Goal: Task Accomplishment & Management: Complete application form

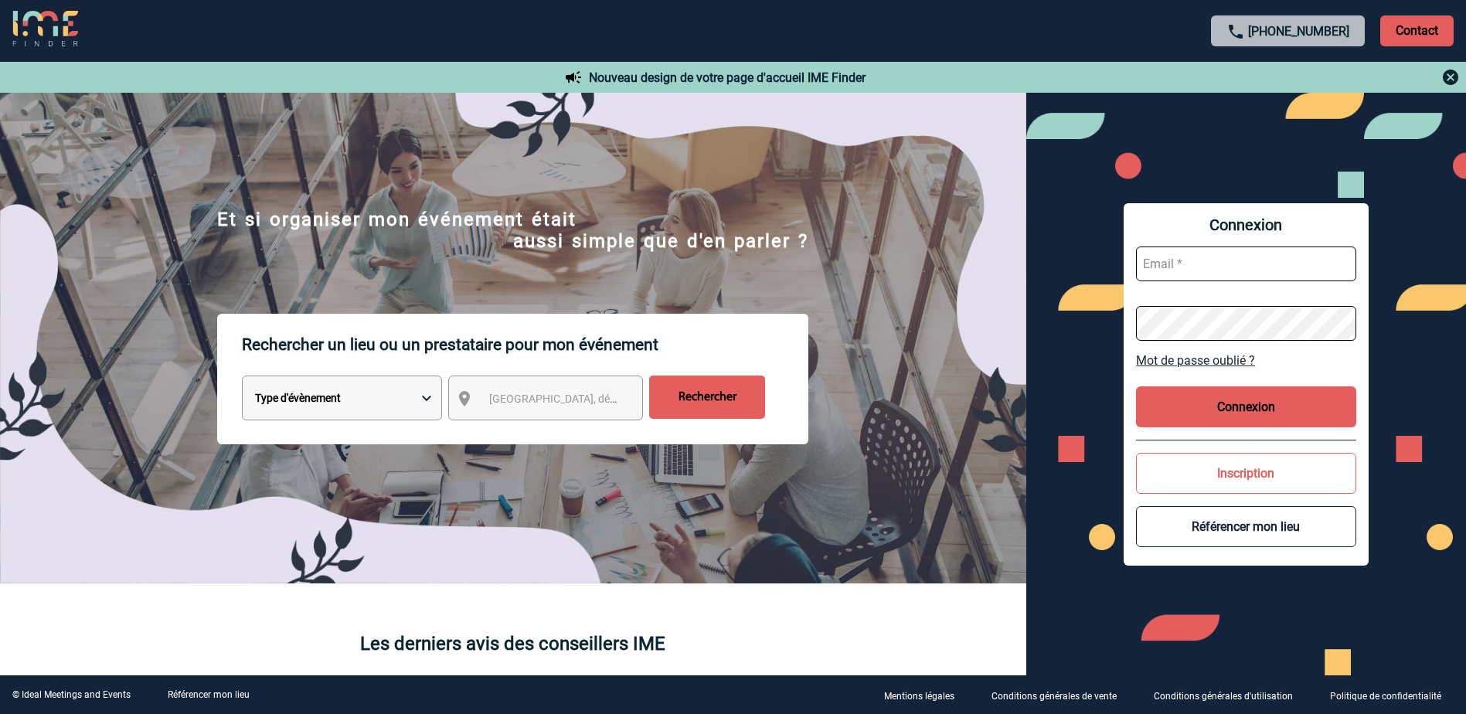
type input "C.DOMINGUES@cnr.tm.fr"
drag, startPoint x: 1257, startPoint y: 411, endPoint x: 1277, endPoint y: 413, distance: 20.1
click at [1258, 411] on button "Connexion" at bounding box center [1246, 406] width 220 height 41
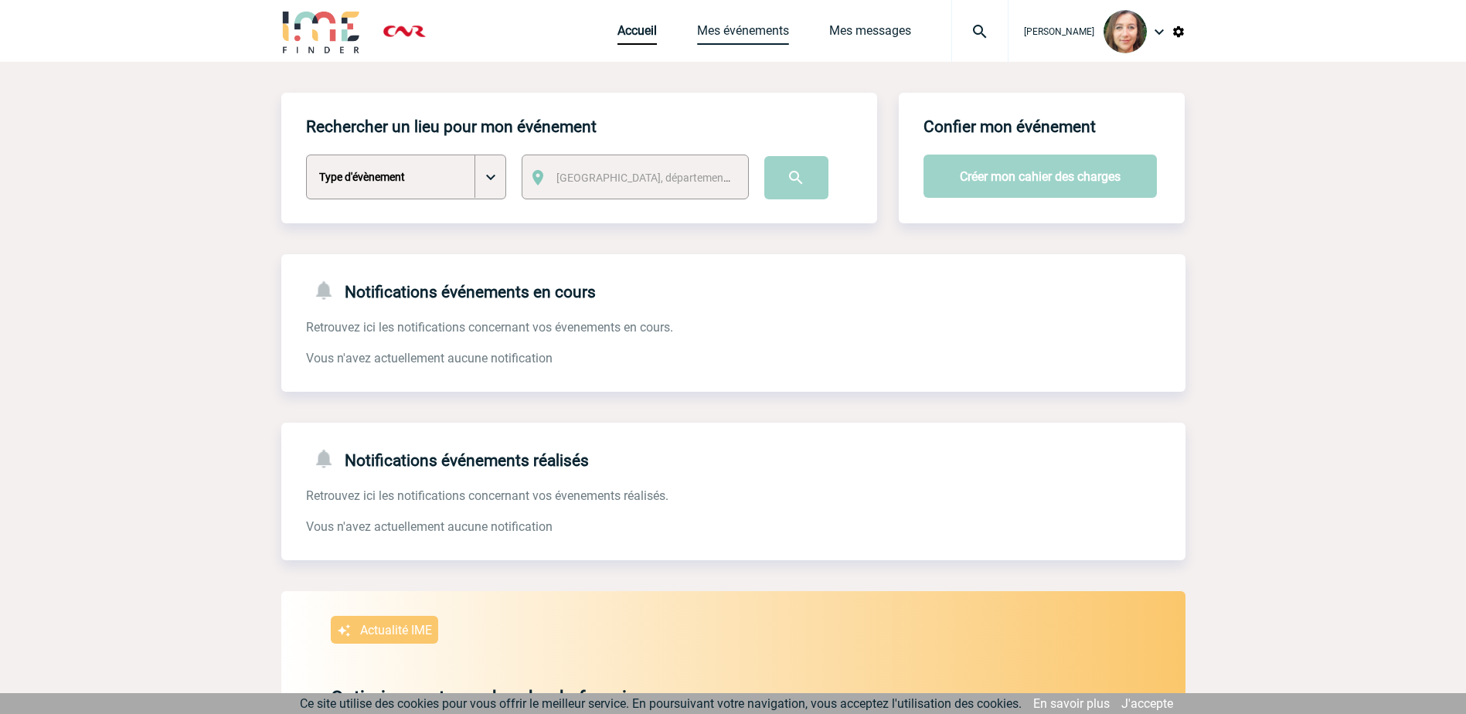
click at [773, 32] on link "Mes événements" at bounding box center [743, 34] width 92 height 22
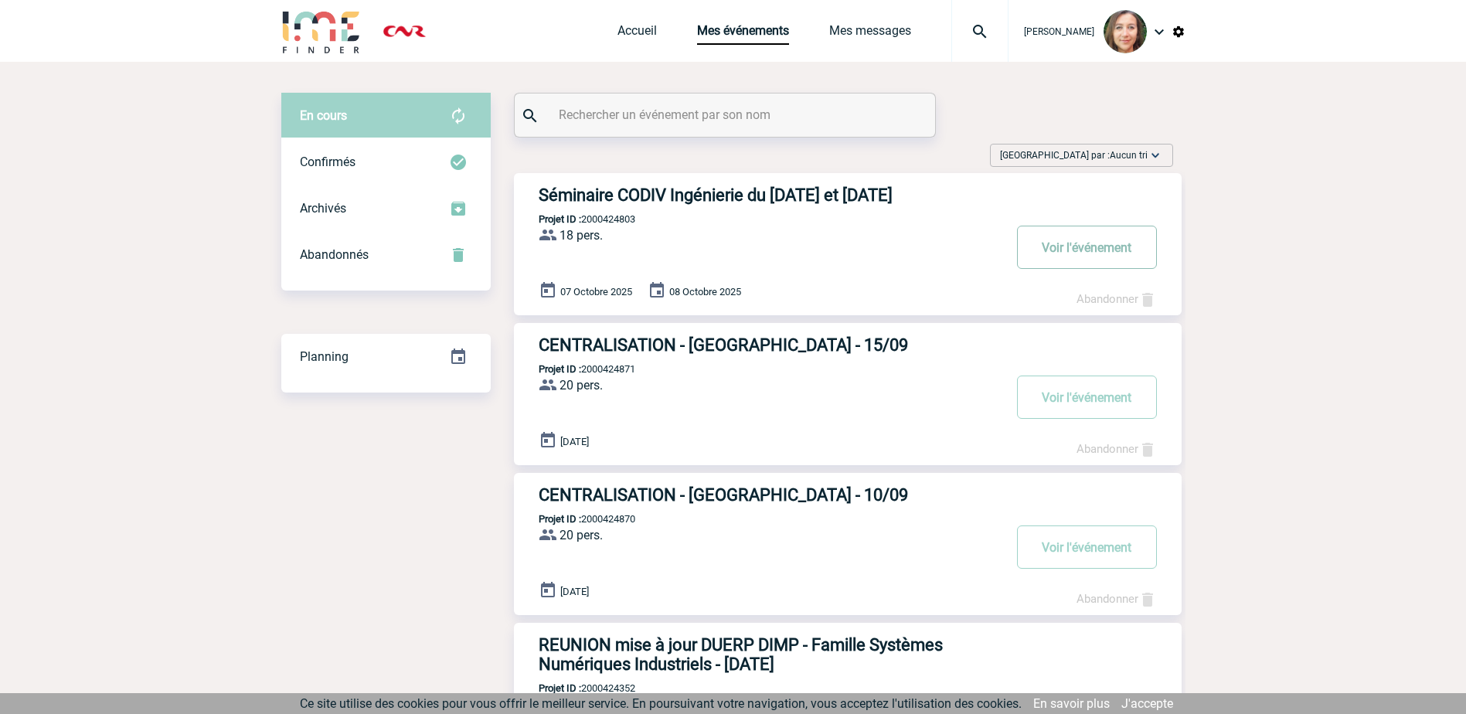
click at [1082, 246] on button "Voir l'événement" at bounding box center [1087, 247] width 140 height 43
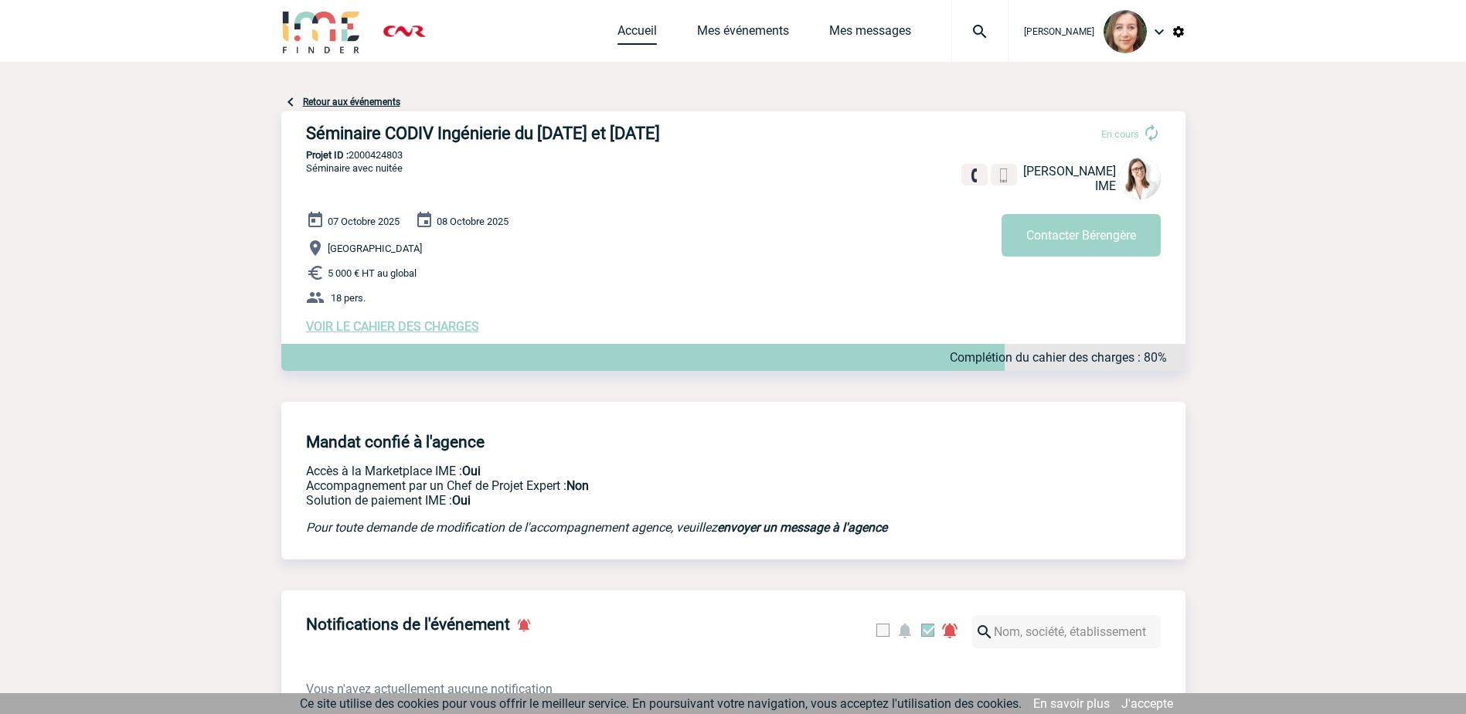
click at [630, 39] on link "Accueil" at bounding box center [636, 34] width 39 height 22
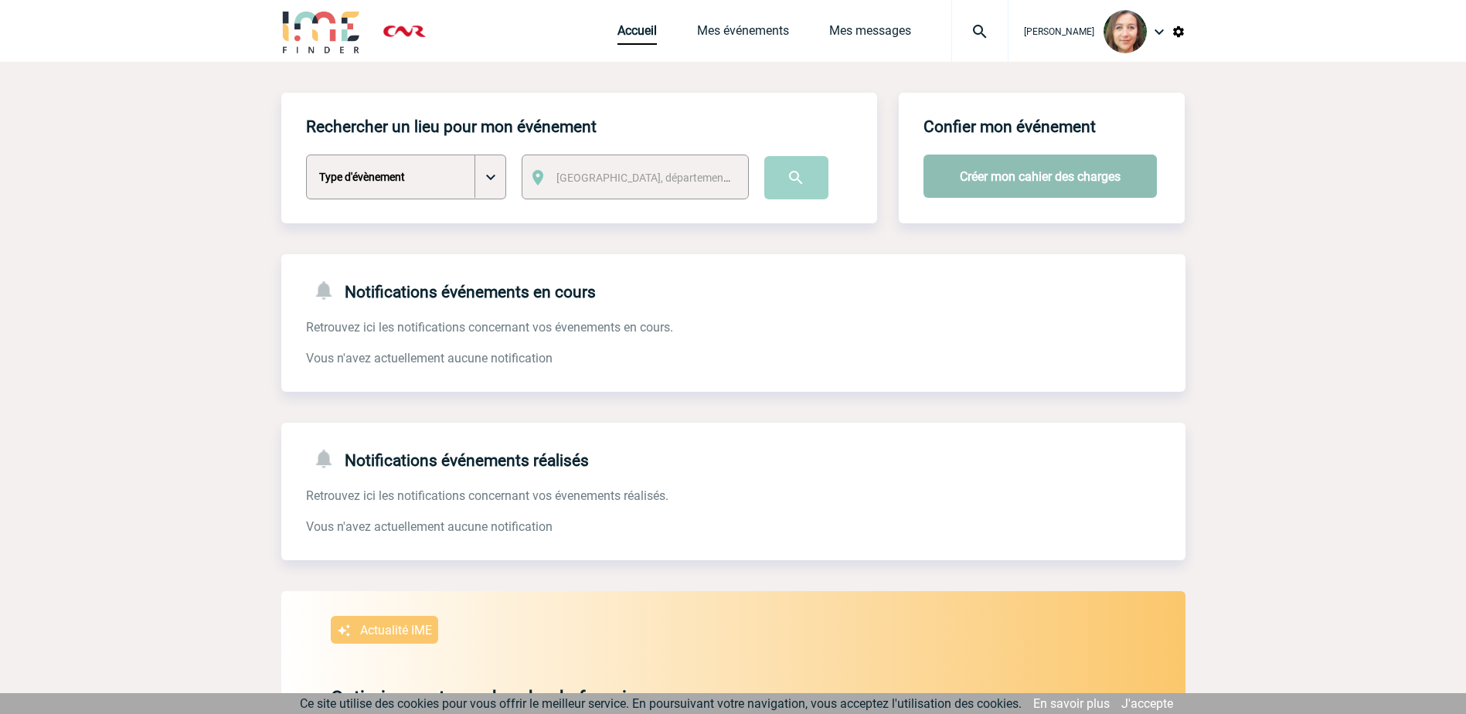
click at [1076, 185] on button "Créer mon cahier des charges" at bounding box center [1039, 176] width 233 height 43
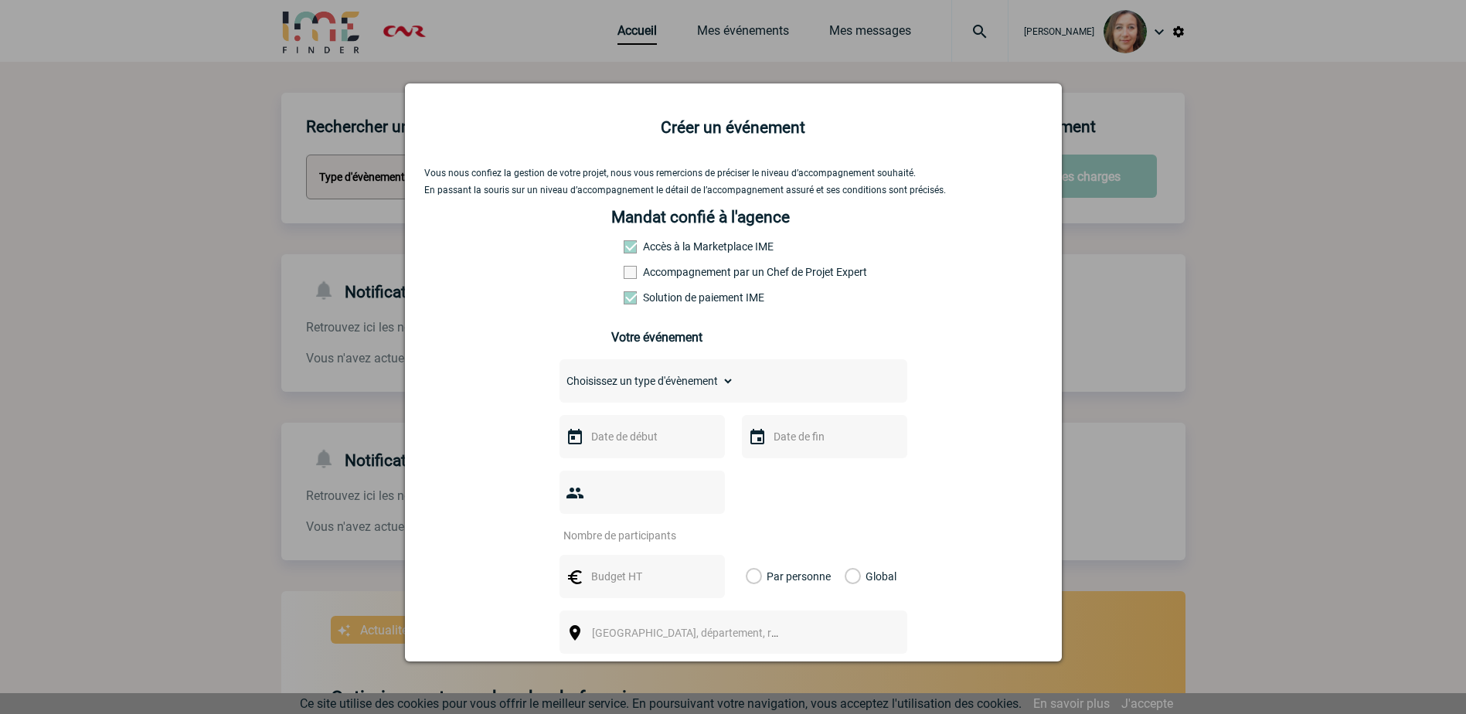
click at [716, 387] on select "Choisissez un type d'évènement Séminaire avec nuitée Séminaire sans nuitée Repa…" at bounding box center [646, 381] width 175 height 22
select select "3"
click at [559, 374] on select "Choisissez un type d'évènement Séminaire avec nuitée Séminaire sans nuitée Repa…" at bounding box center [646, 381] width 175 height 22
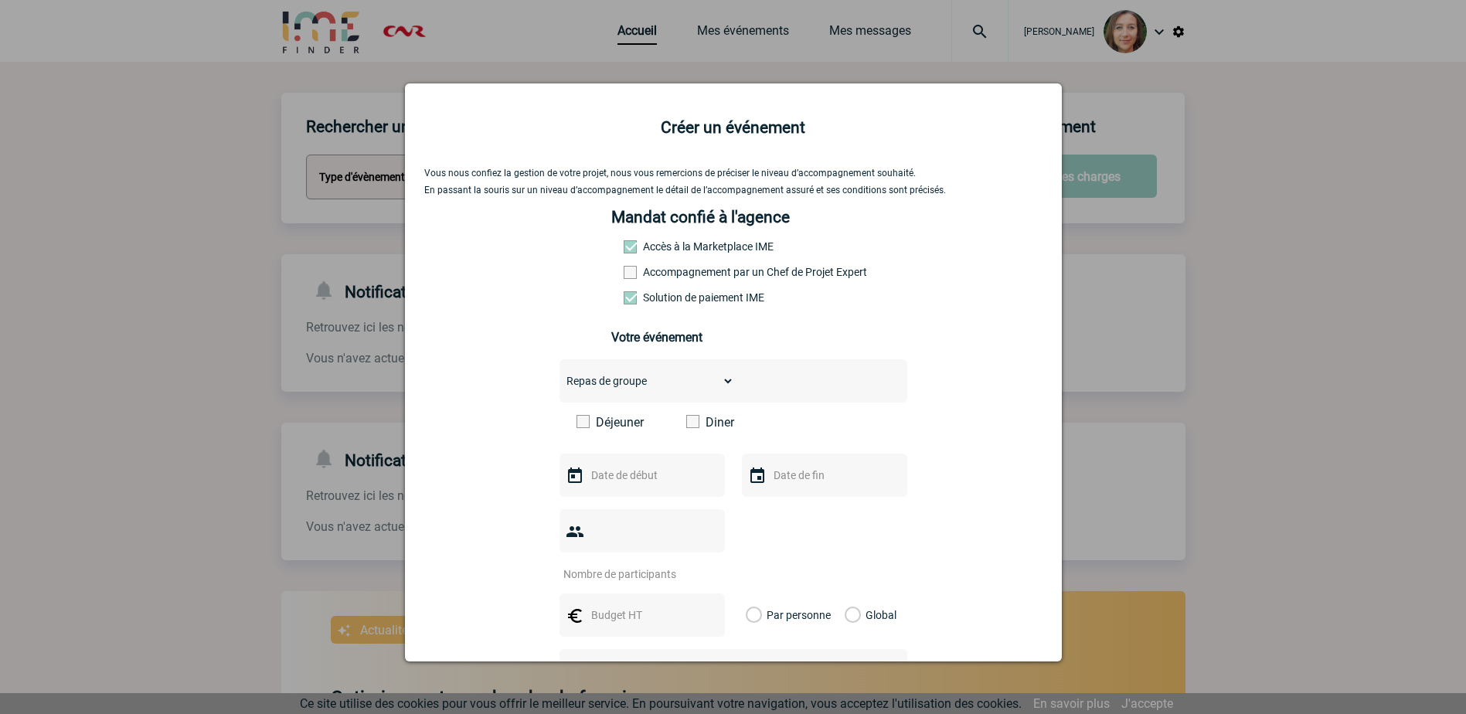
click at [587, 424] on label "Déjeuner" at bounding box center [620, 422] width 89 height 15
click at [0, 0] on input "Déjeuner" at bounding box center [0, 0] width 0 height 0
click at [614, 477] on input "text" at bounding box center [640, 475] width 107 height 20
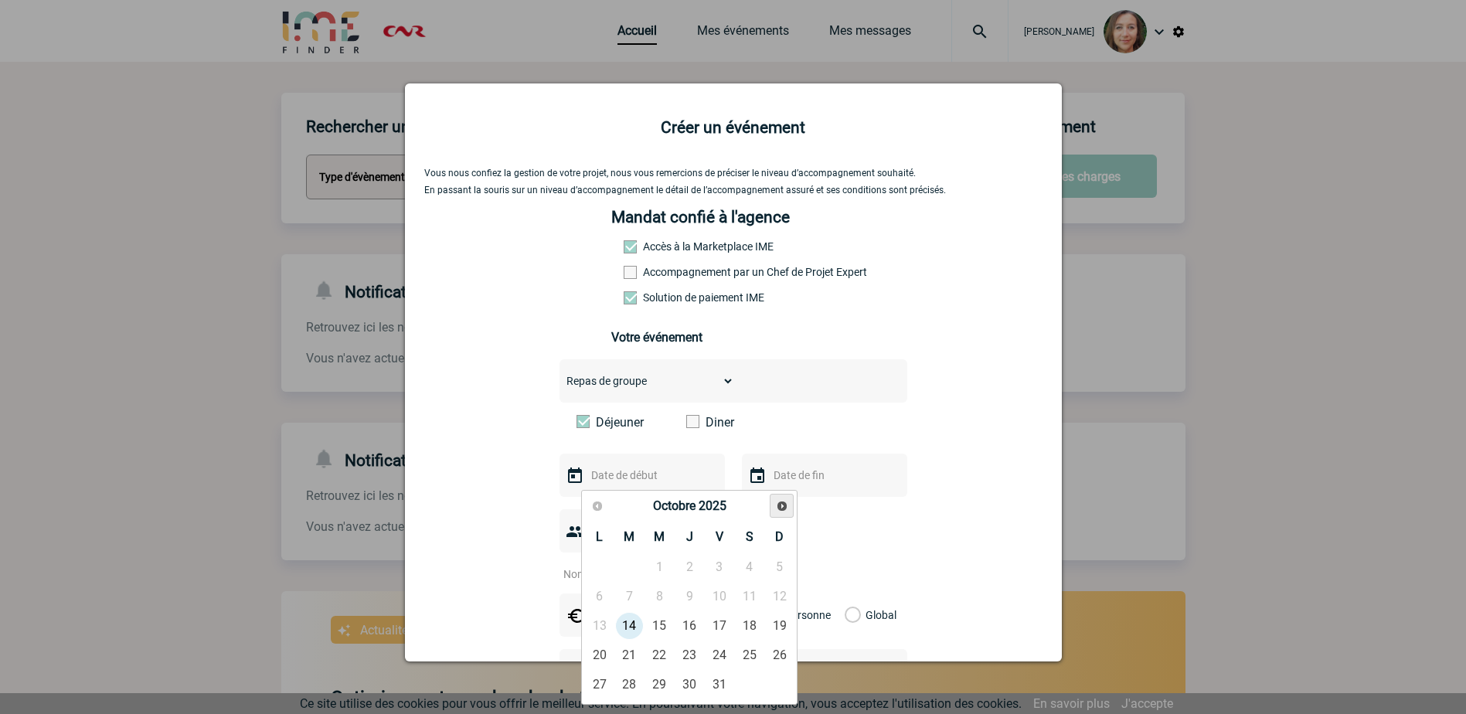
click at [785, 503] on span "Suivant" at bounding box center [782, 506] width 12 height 12
click at [651, 625] on link "12" at bounding box center [659, 626] width 29 height 28
type input "12-11-2025"
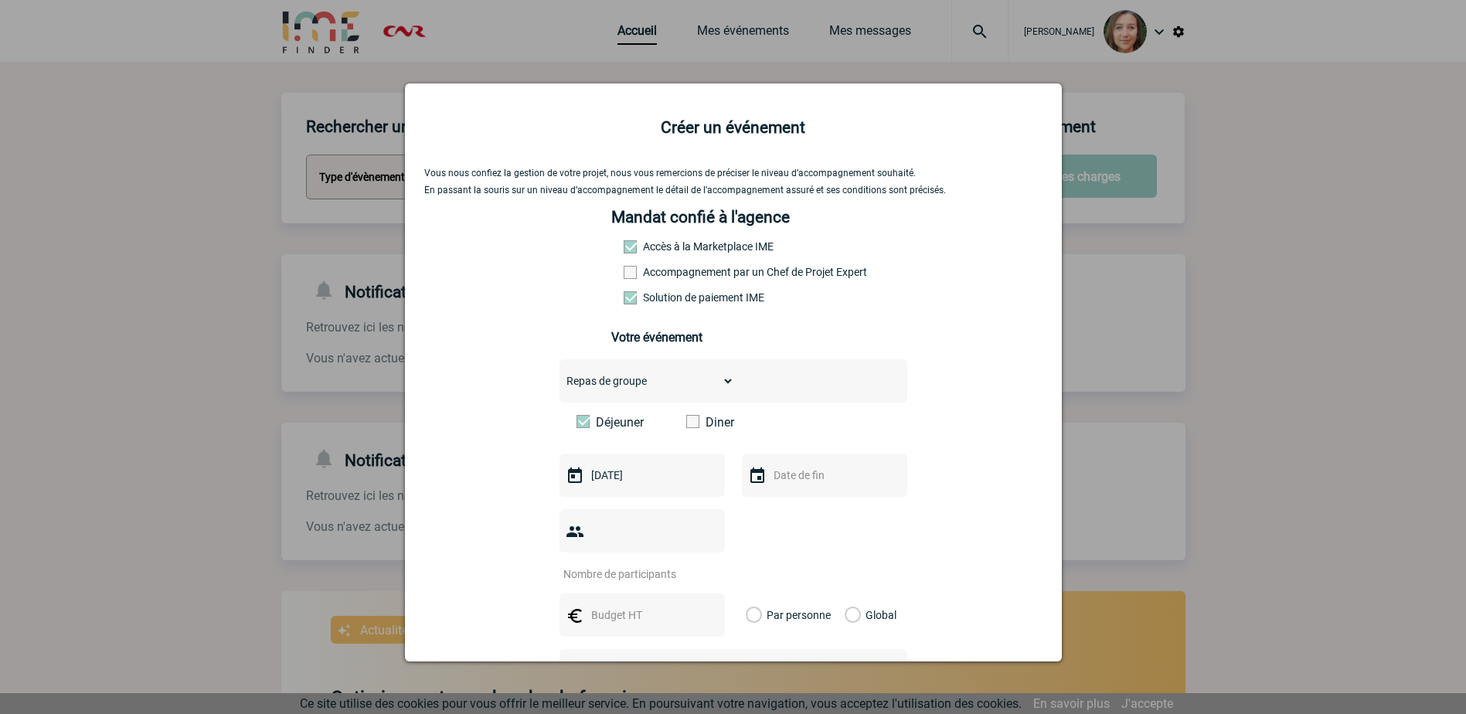
click at [634, 564] on input "number" at bounding box center [631, 574] width 145 height 20
type input "11"
click at [604, 605] on input "text" at bounding box center [640, 615] width 107 height 20
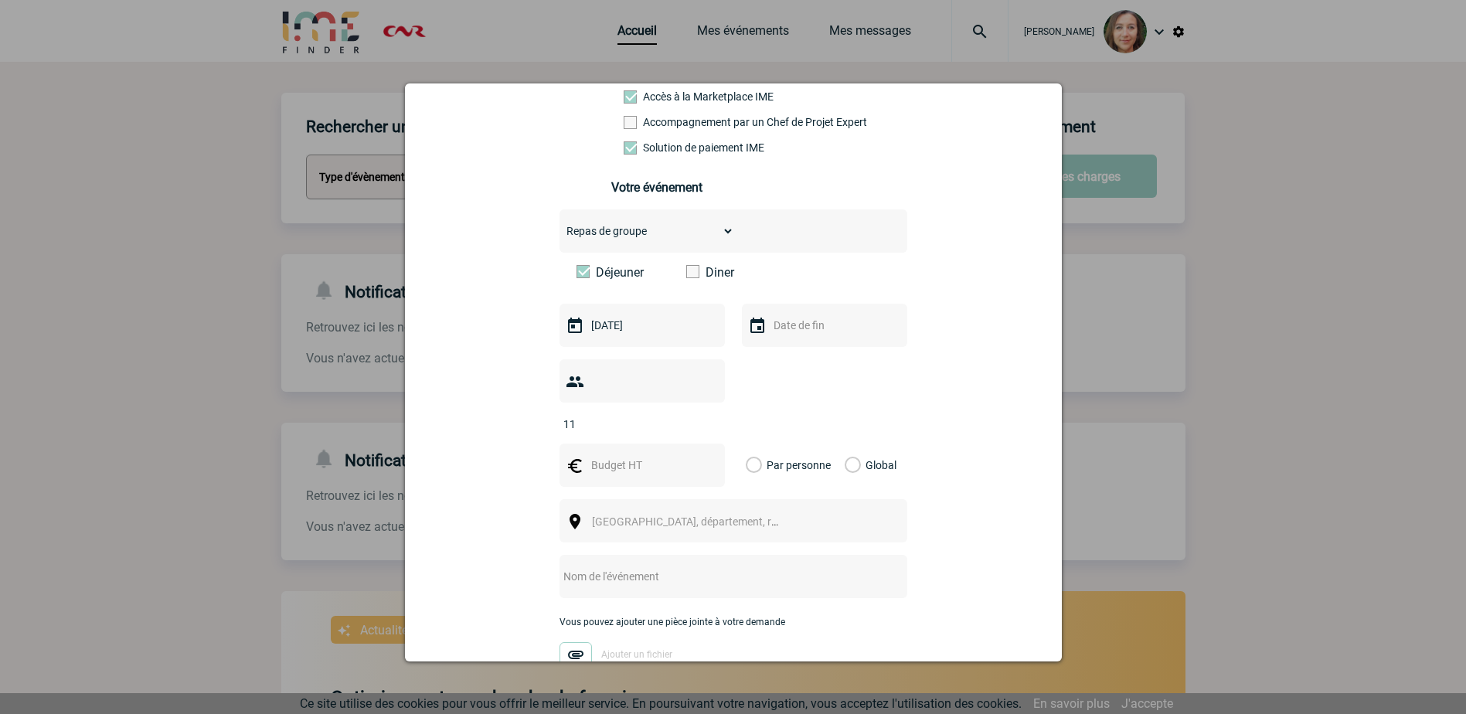
scroll to position [155, 0]
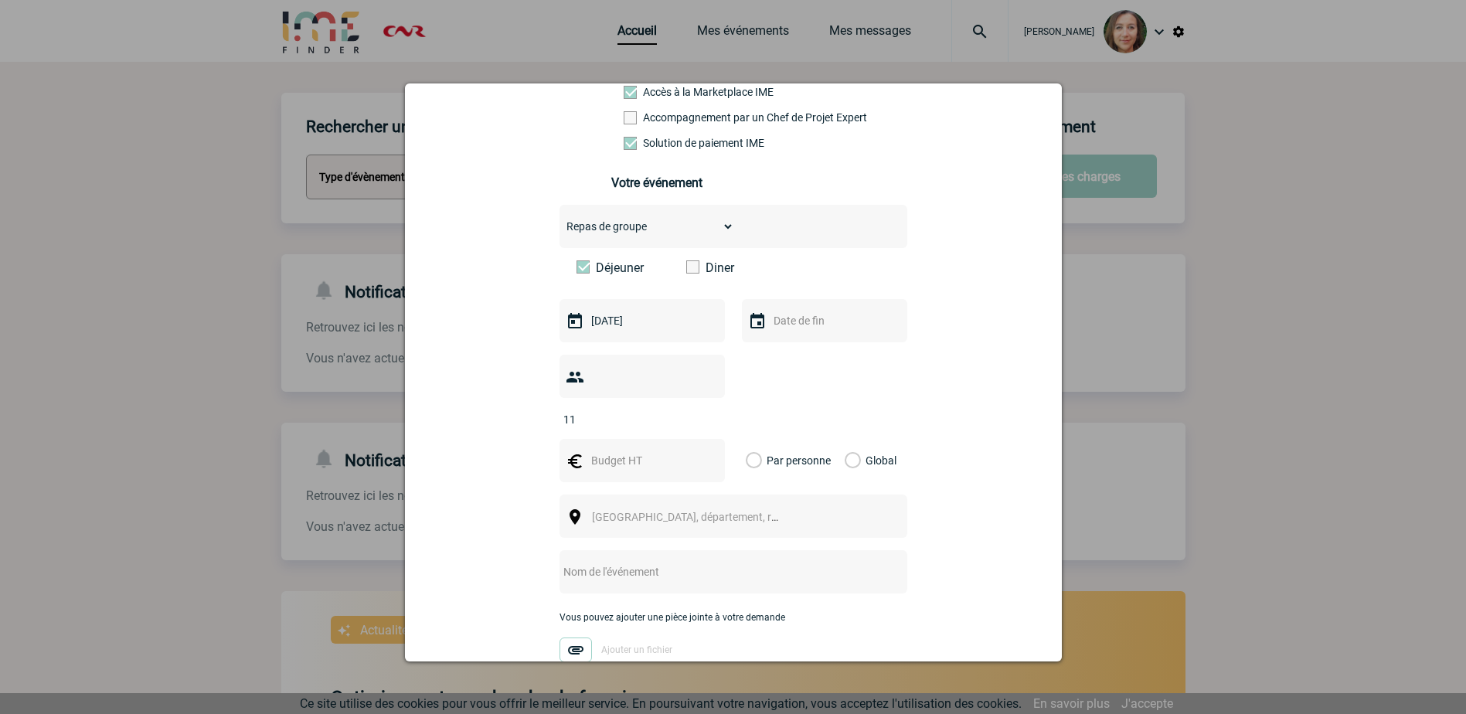
click at [595, 450] on input "text" at bounding box center [640, 460] width 107 height 20
type input "300"
click at [847, 439] on label "Global" at bounding box center [850, 460] width 10 height 43
click at [0, 0] on input "Global" at bounding box center [0, 0] width 0 height 0
click at [689, 511] on span "Ville, département, région..." at bounding box center [699, 517] width 215 height 12
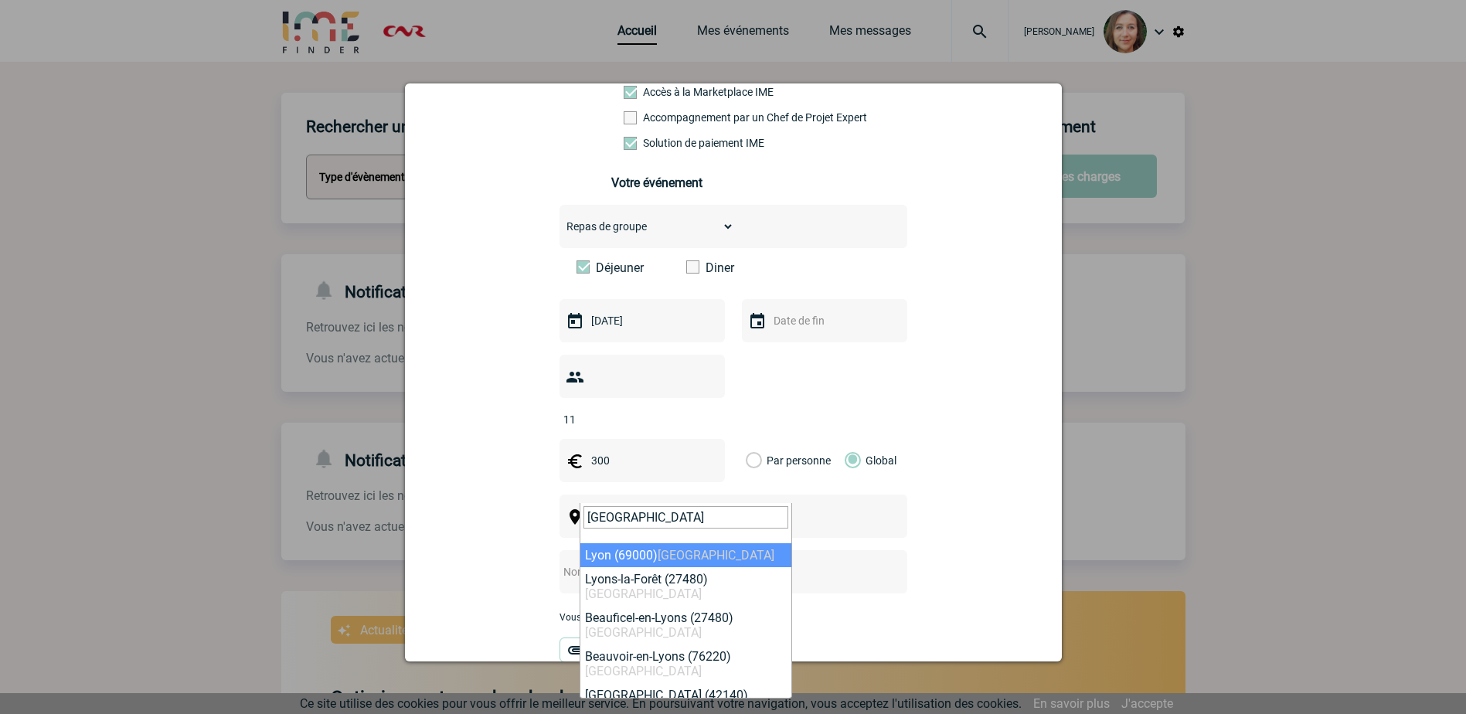
type input "lyon"
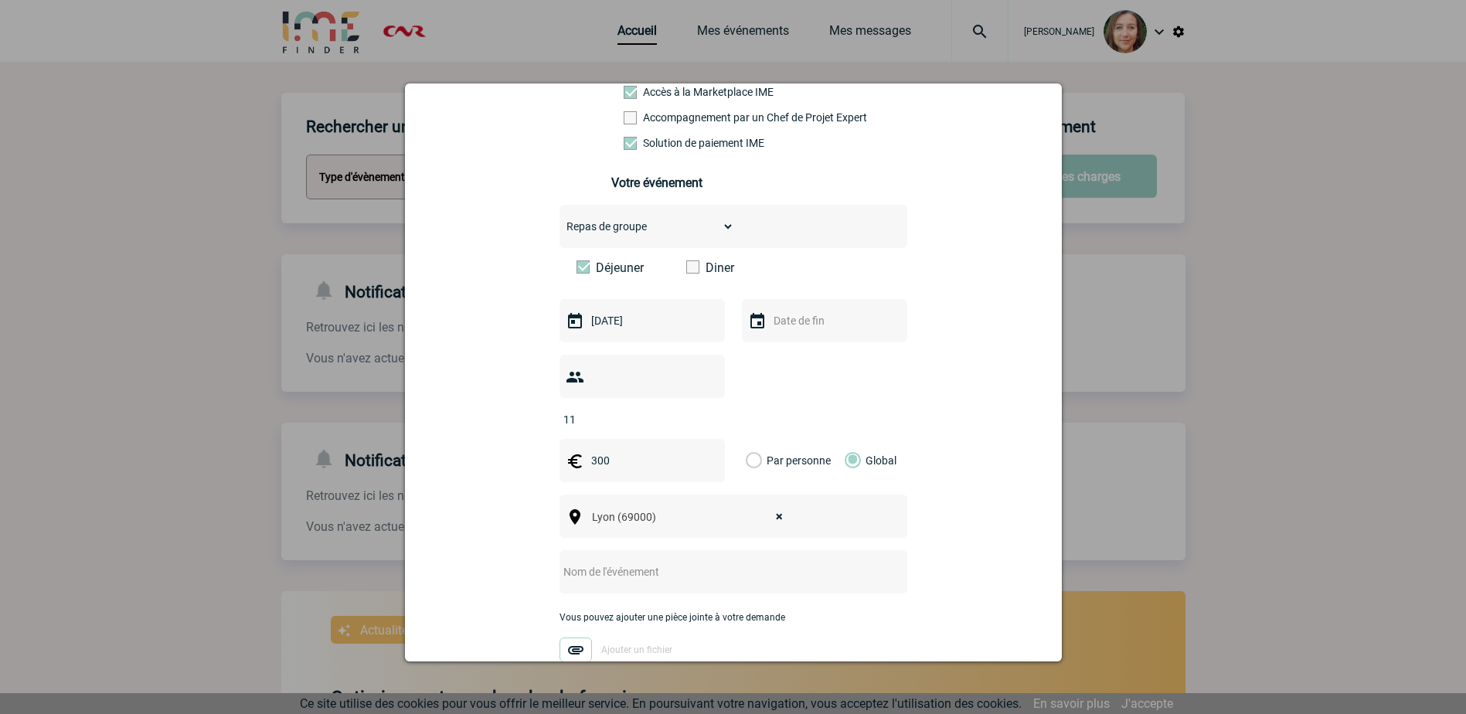
select select "36544"
click at [623, 562] on input "text" at bounding box center [712, 572] width 307 height 20
click at [657, 562] on input "text" at bounding box center [712, 572] width 307 height 20
paste input "PCH BV - aide pour organisation repas d'équipe"
drag, startPoint x: 600, startPoint y: 545, endPoint x: 805, endPoint y: 532, distance: 205.2
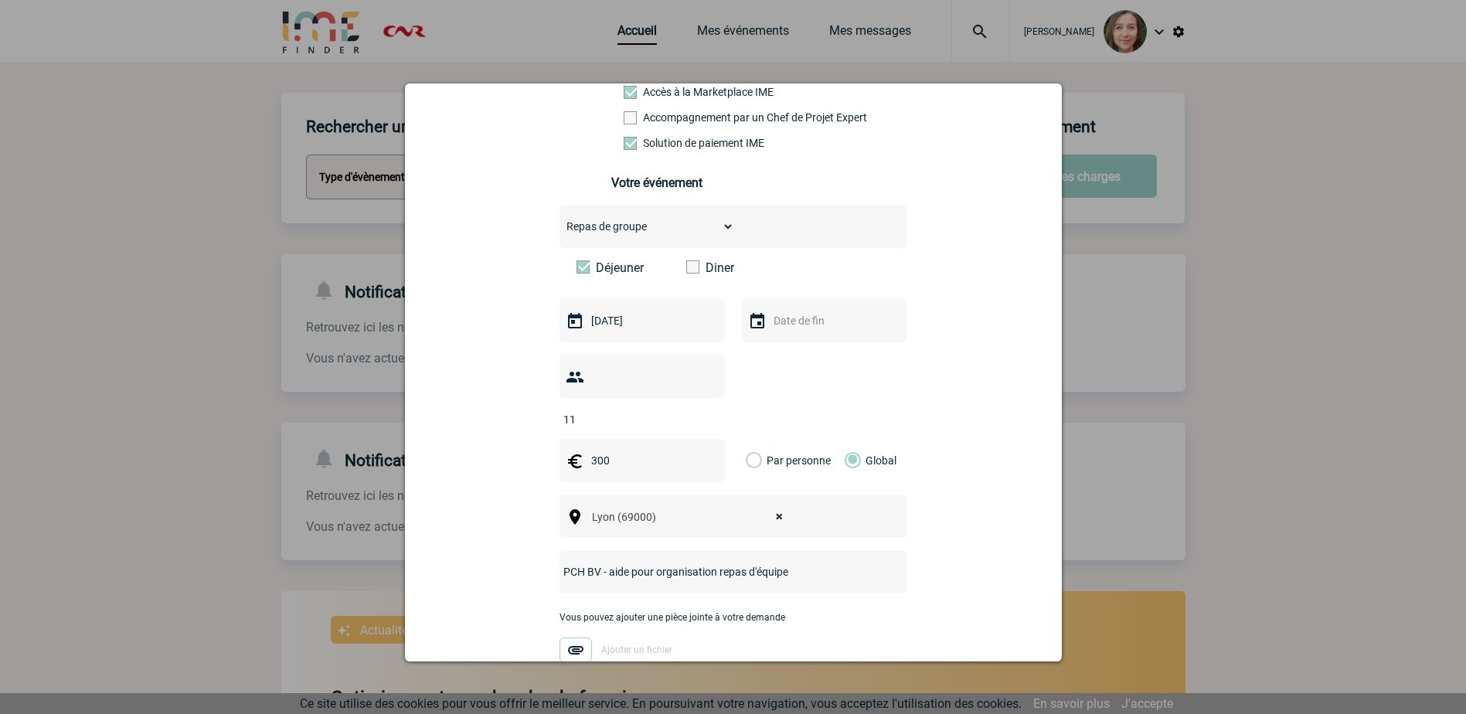
click at [805, 550] on div "PCH BV - aide pour organisation repas d'équipe" at bounding box center [733, 571] width 348 height 43
type input "PCH BV - repas d'équipe du 12/11/2025"
click at [573, 637] on img at bounding box center [575, 649] width 32 height 25
click at [0, 0] on input "Ajouter un fichier" at bounding box center [0, 0] width 0 height 0
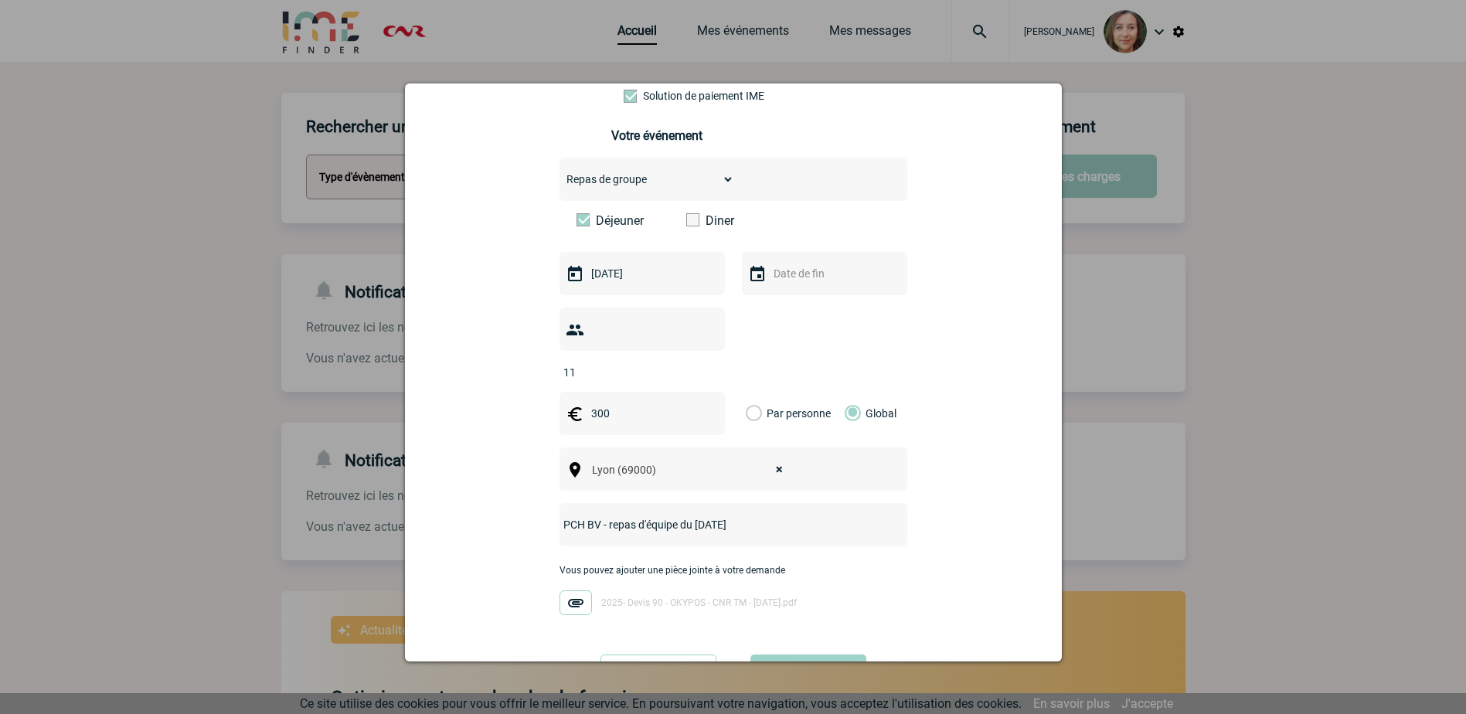
scroll to position [248, 0]
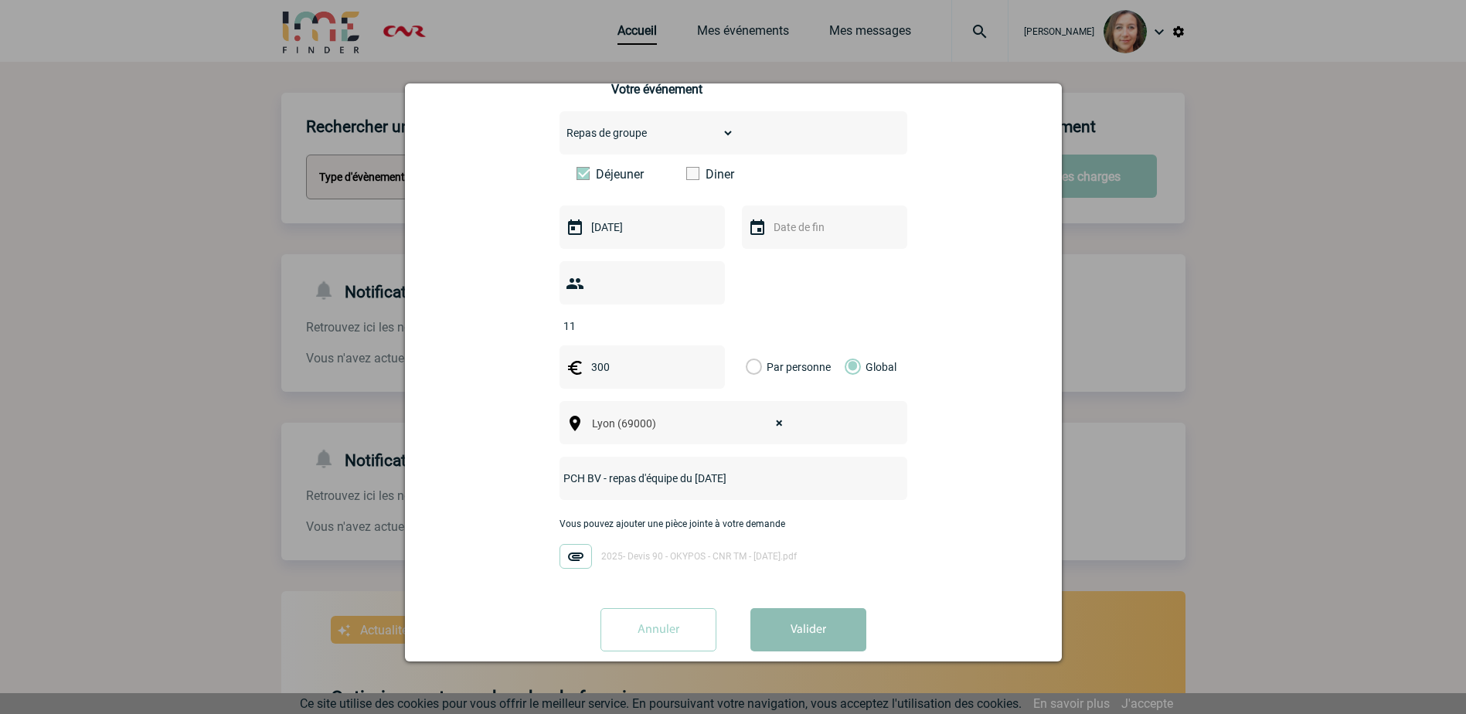
click at [807, 609] on button "Valider" at bounding box center [808, 629] width 116 height 43
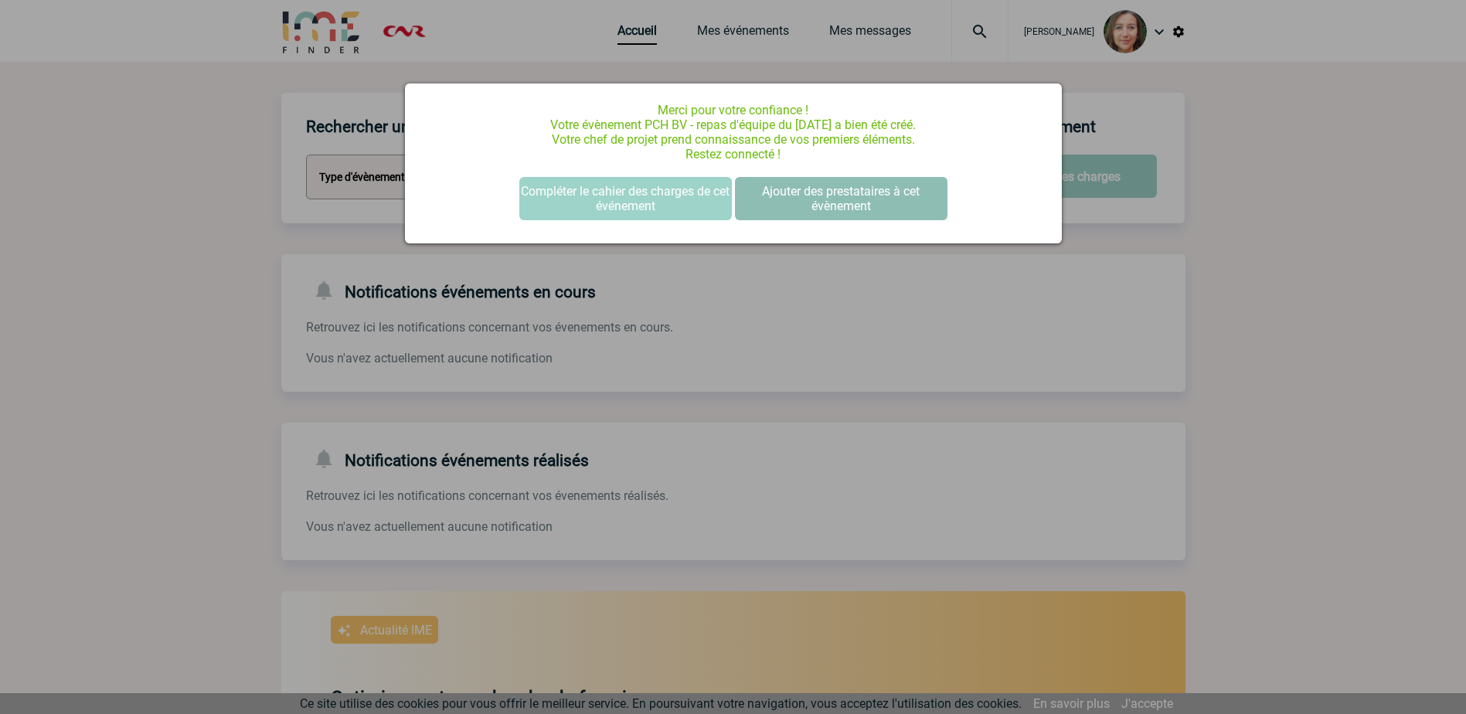
click at [821, 196] on button "Ajouter des prestataires à cet évènement" at bounding box center [841, 198] width 212 height 43
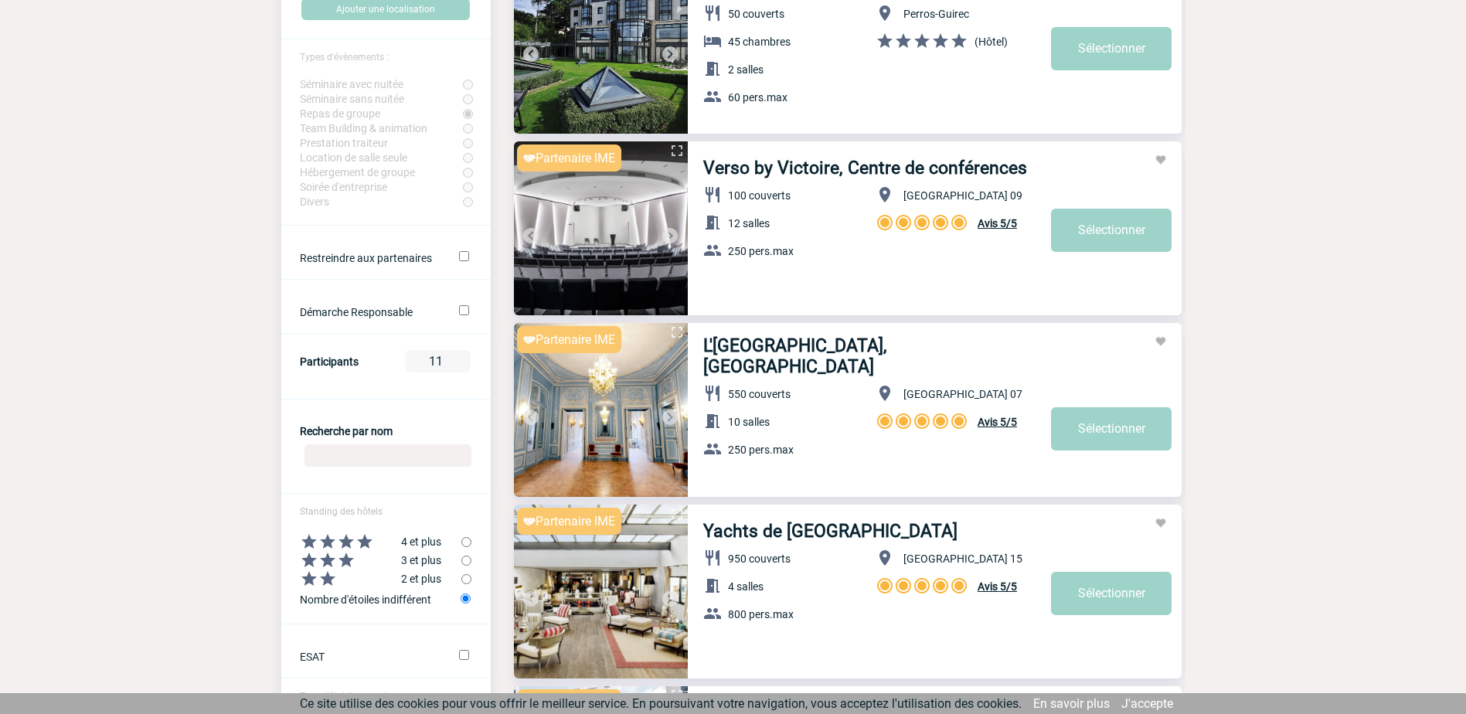
scroll to position [232, 0]
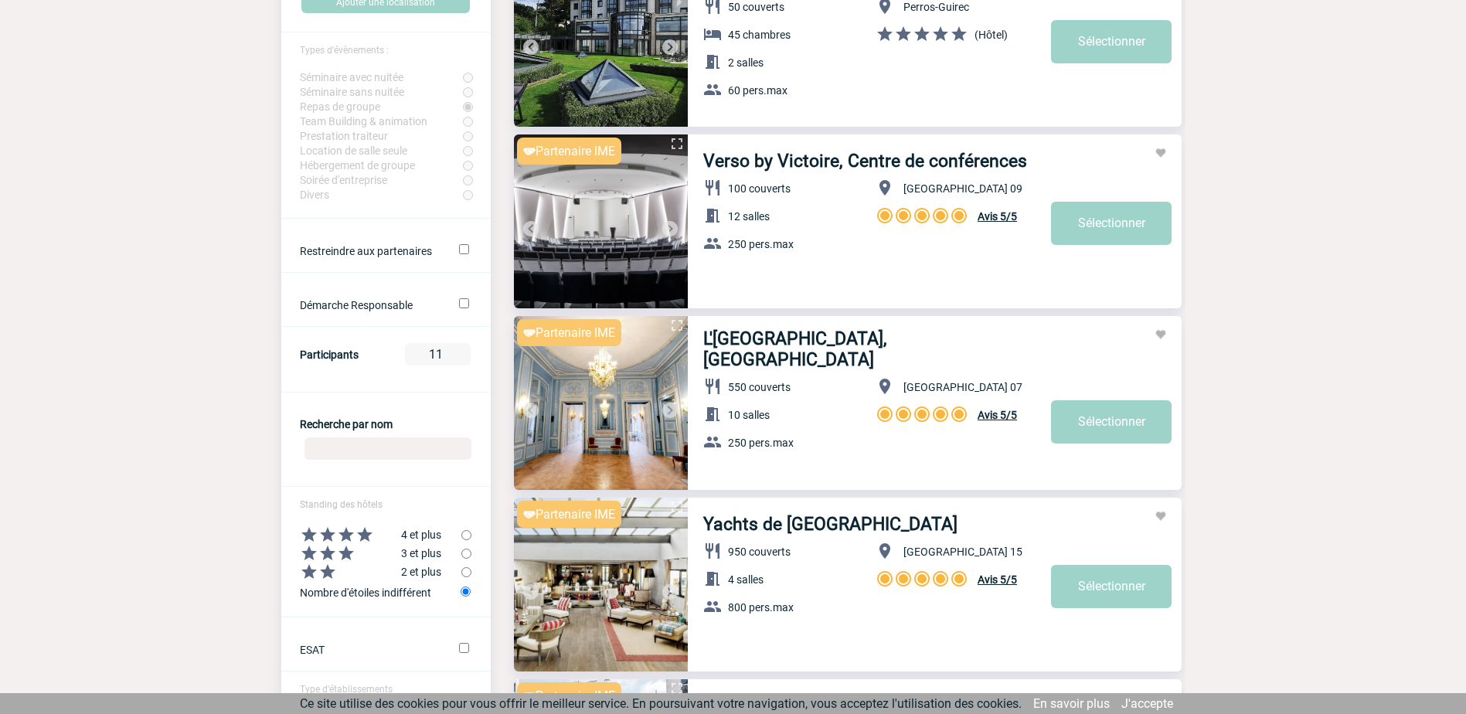
click at [427, 452] on input "Recherche par nom" at bounding box center [387, 448] width 167 height 22
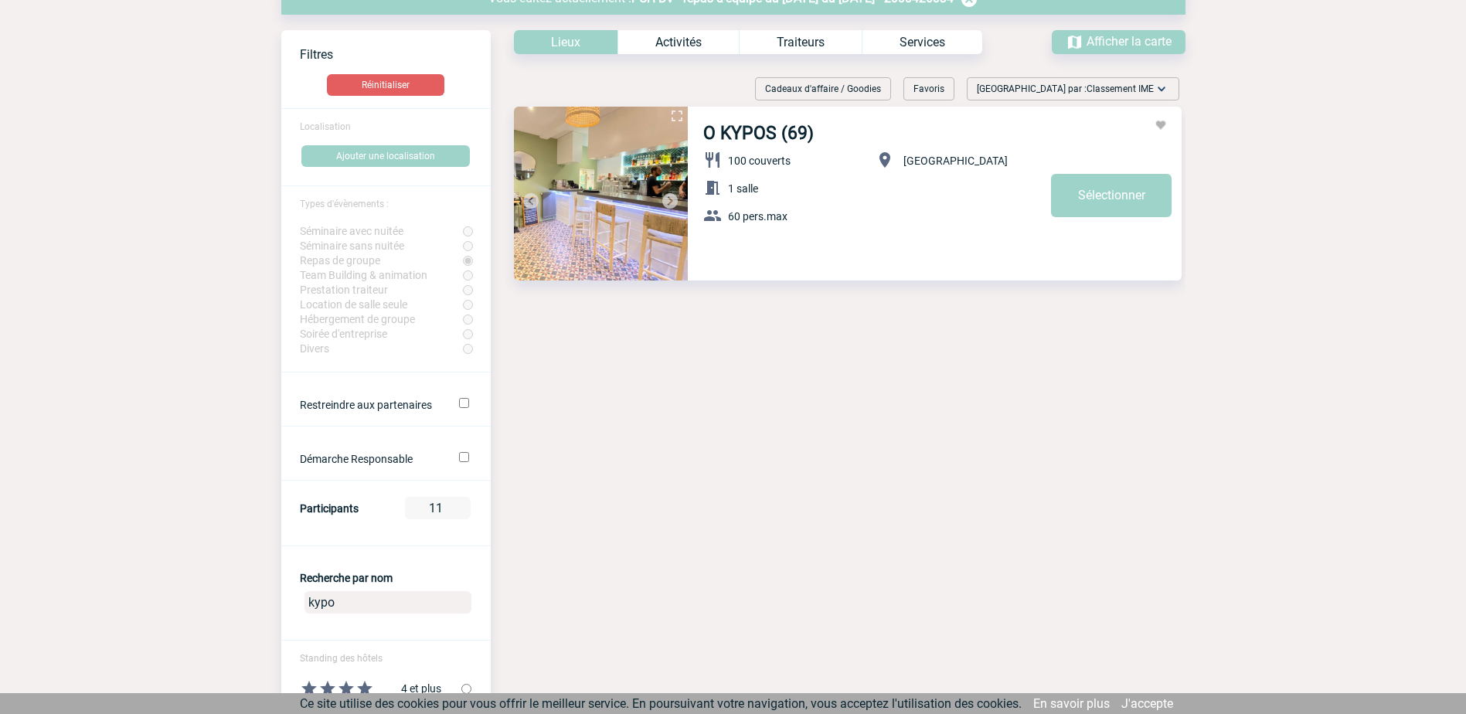
scroll to position [77, 0]
type input "kypo"
click at [1106, 197] on link "Sélectionner" at bounding box center [1111, 196] width 121 height 43
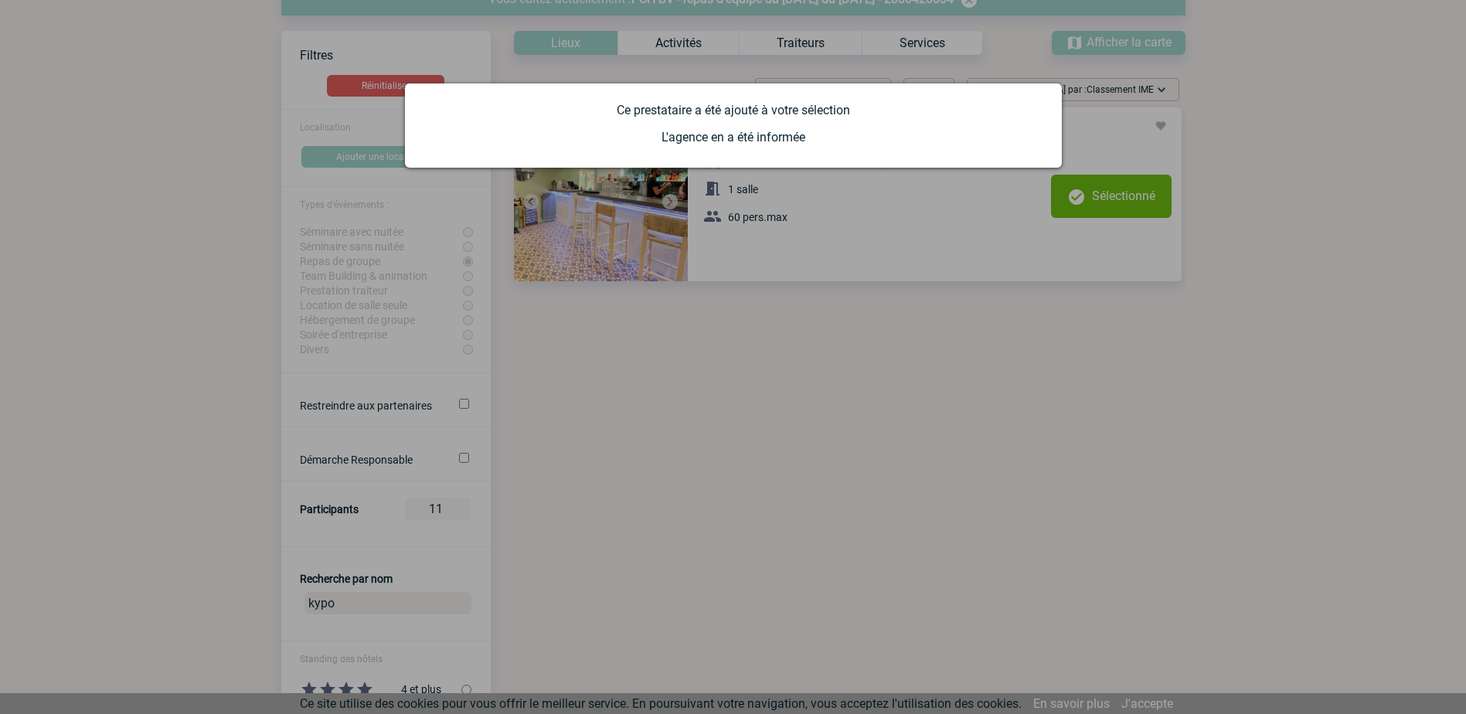
click at [981, 369] on div at bounding box center [733, 357] width 1466 height 714
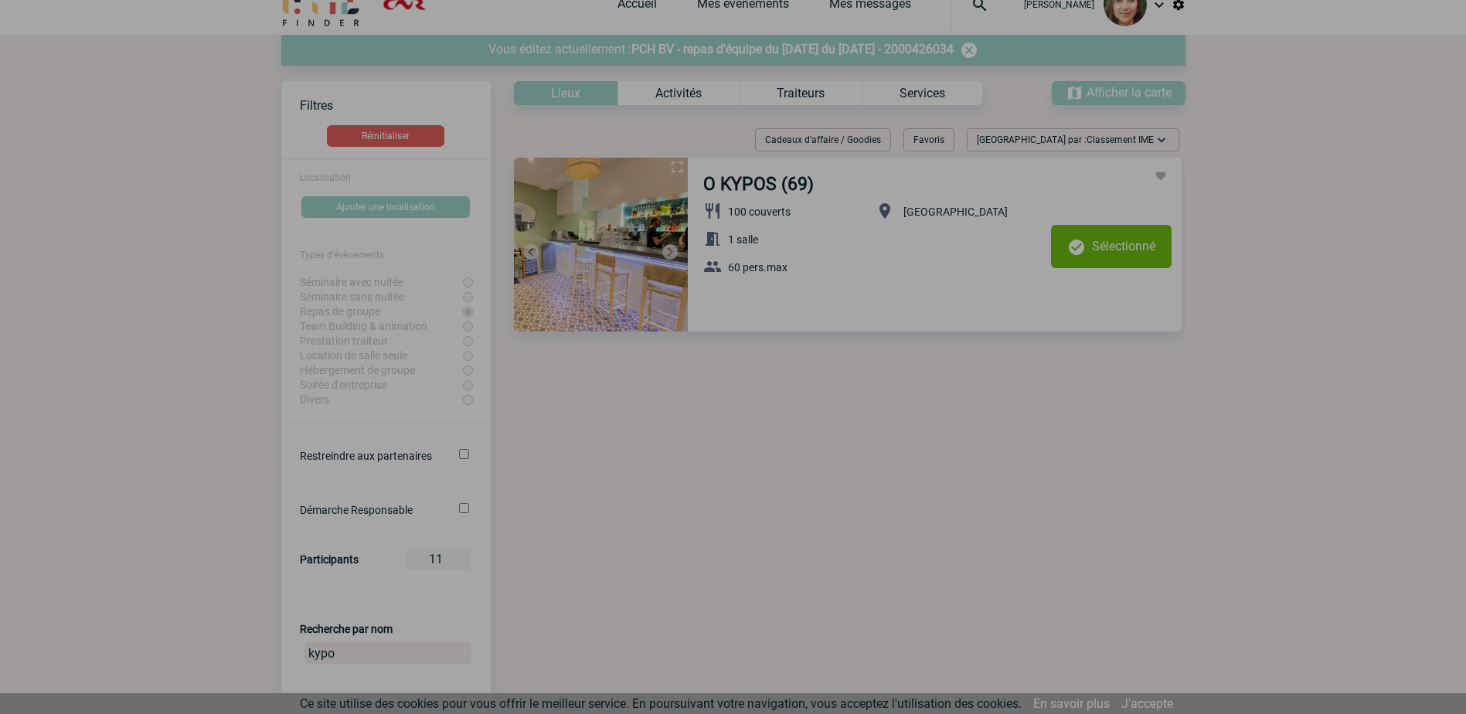
scroll to position [0, 0]
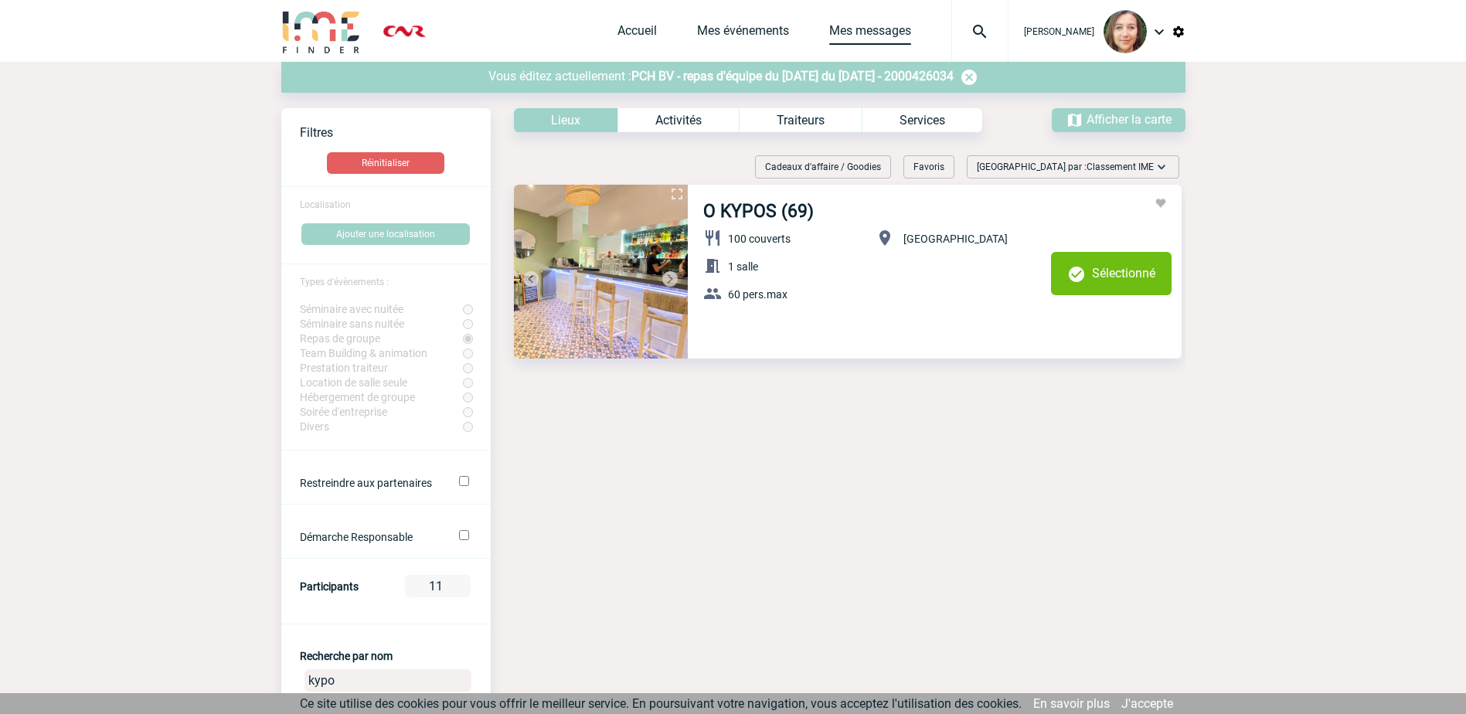
drag, startPoint x: 872, startPoint y: 37, endPoint x: 957, endPoint y: 60, distance: 87.4
click at [872, 37] on link "Mes messages" at bounding box center [870, 34] width 82 height 22
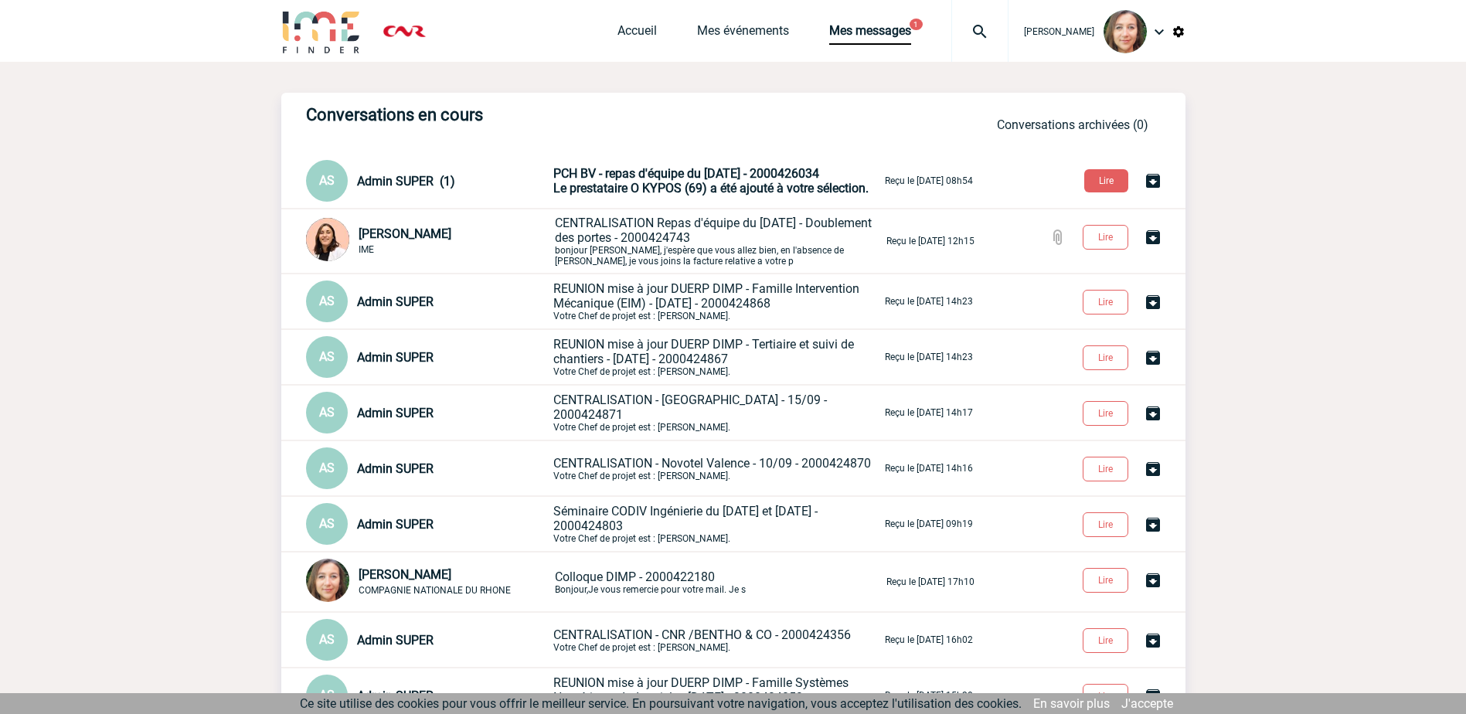
click at [685, 181] on span "PCH BV - repas d'équipe du 12/11/2025 - 2000426034" at bounding box center [686, 173] width 266 height 15
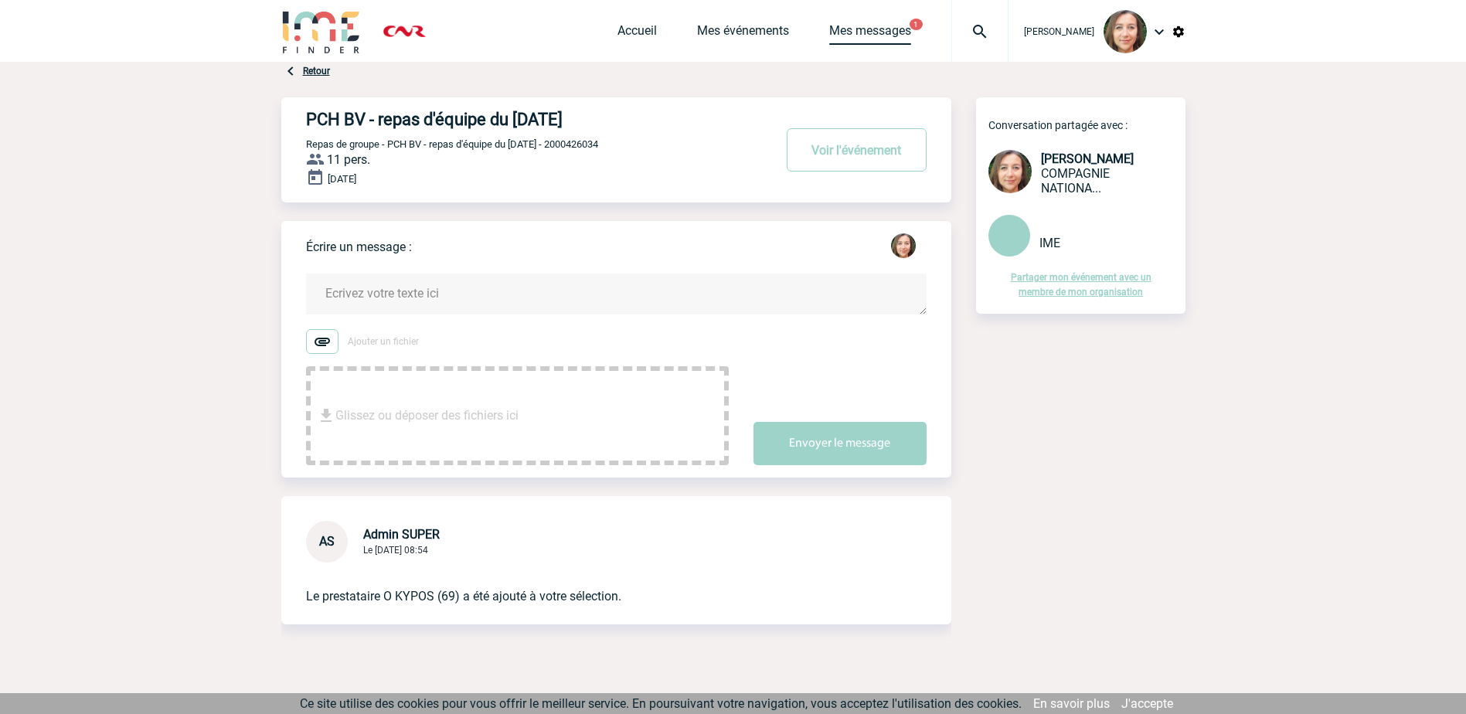
click at [870, 35] on link "Mes messages" at bounding box center [870, 34] width 82 height 22
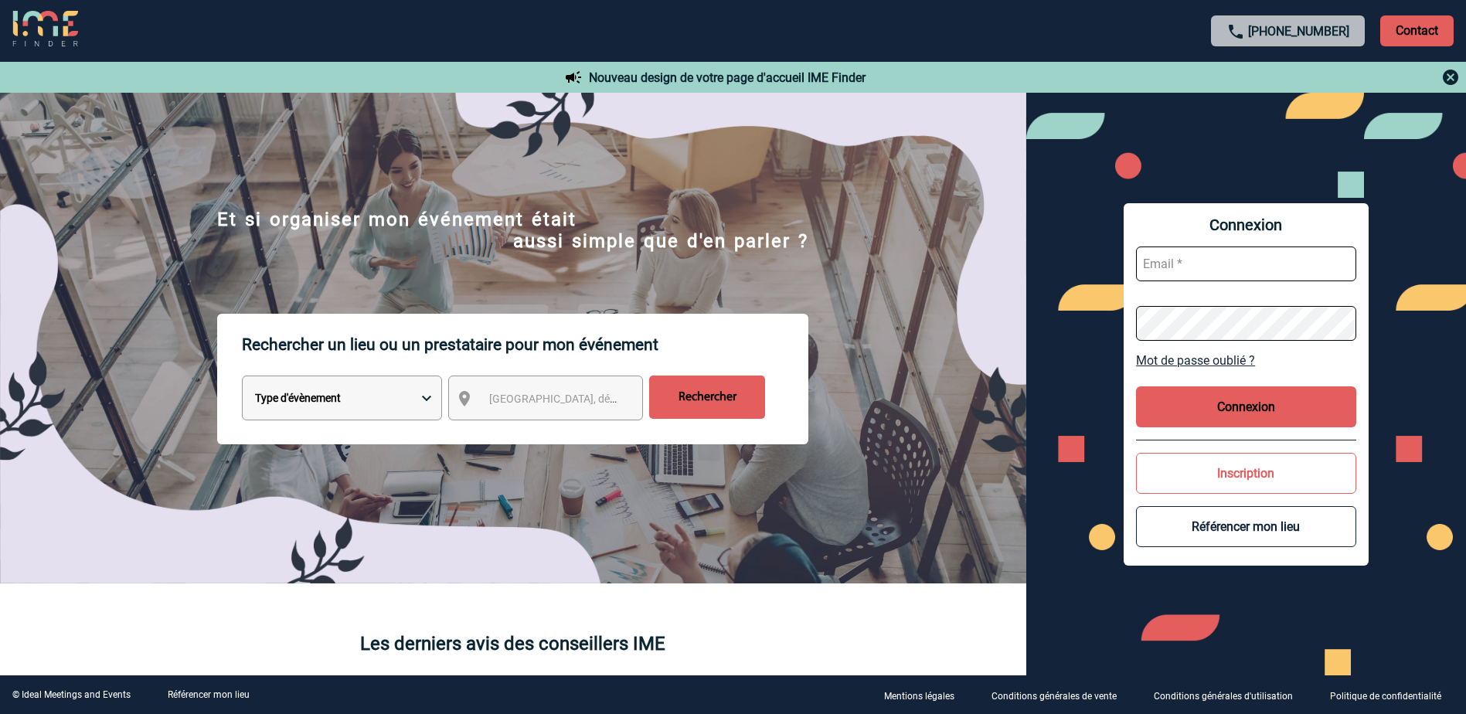
type input "[PERSON_NAME][EMAIL_ADDRESS][DOMAIN_NAME]"
click at [1228, 403] on button "Connexion" at bounding box center [1246, 406] width 220 height 41
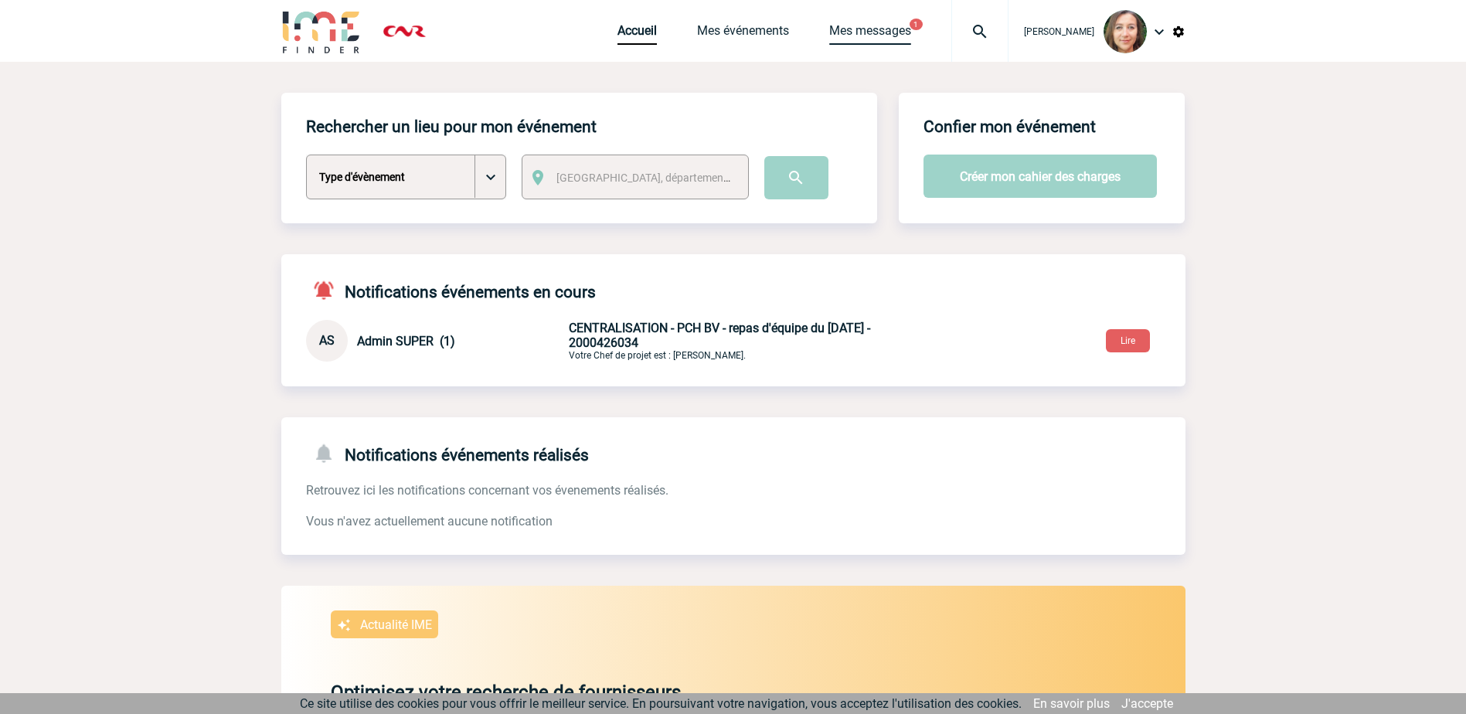
click at [901, 31] on link "Mes messages" at bounding box center [870, 34] width 82 height 22
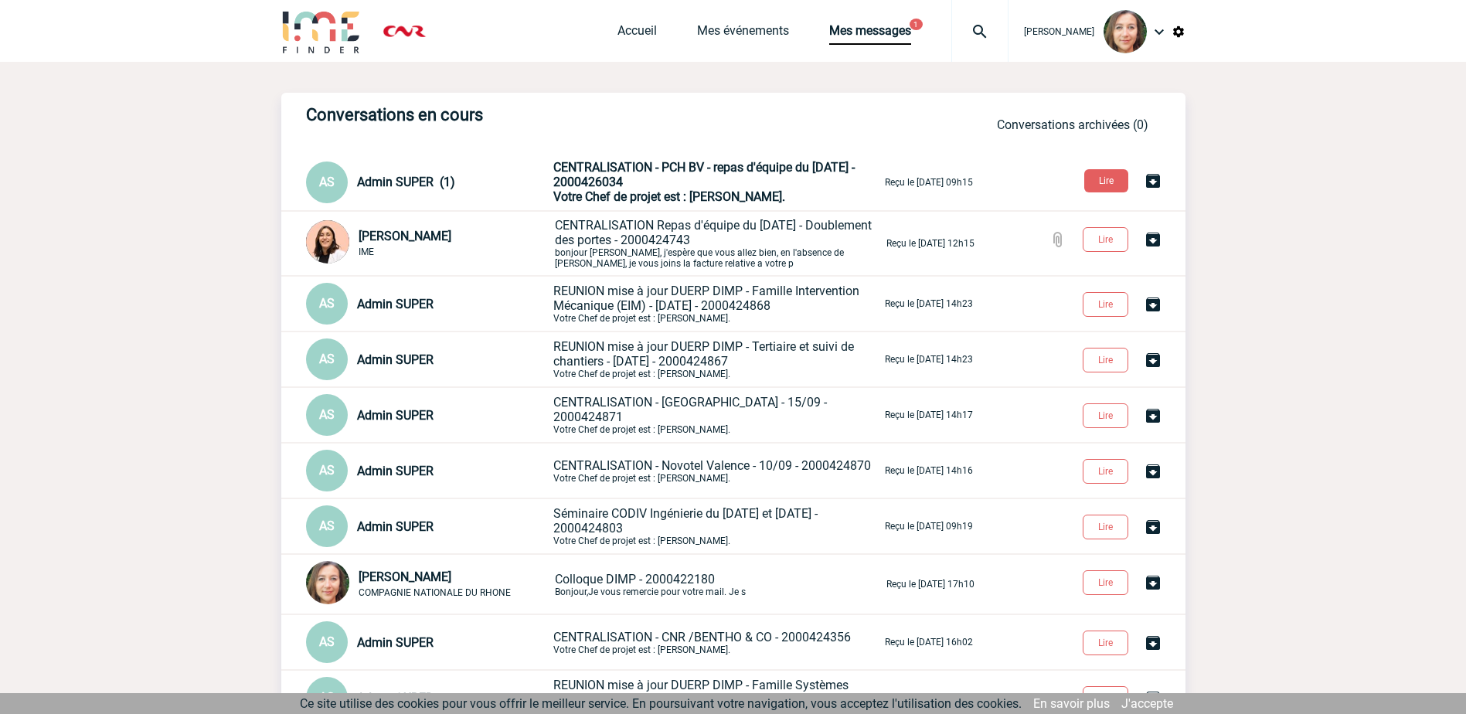
click at [690, 163] on span "CENTRALISATION - PCH BV - repas d'équipe du 12/11/2025 - 2000426034" at bounding box center [703, 174] width 301 height 29
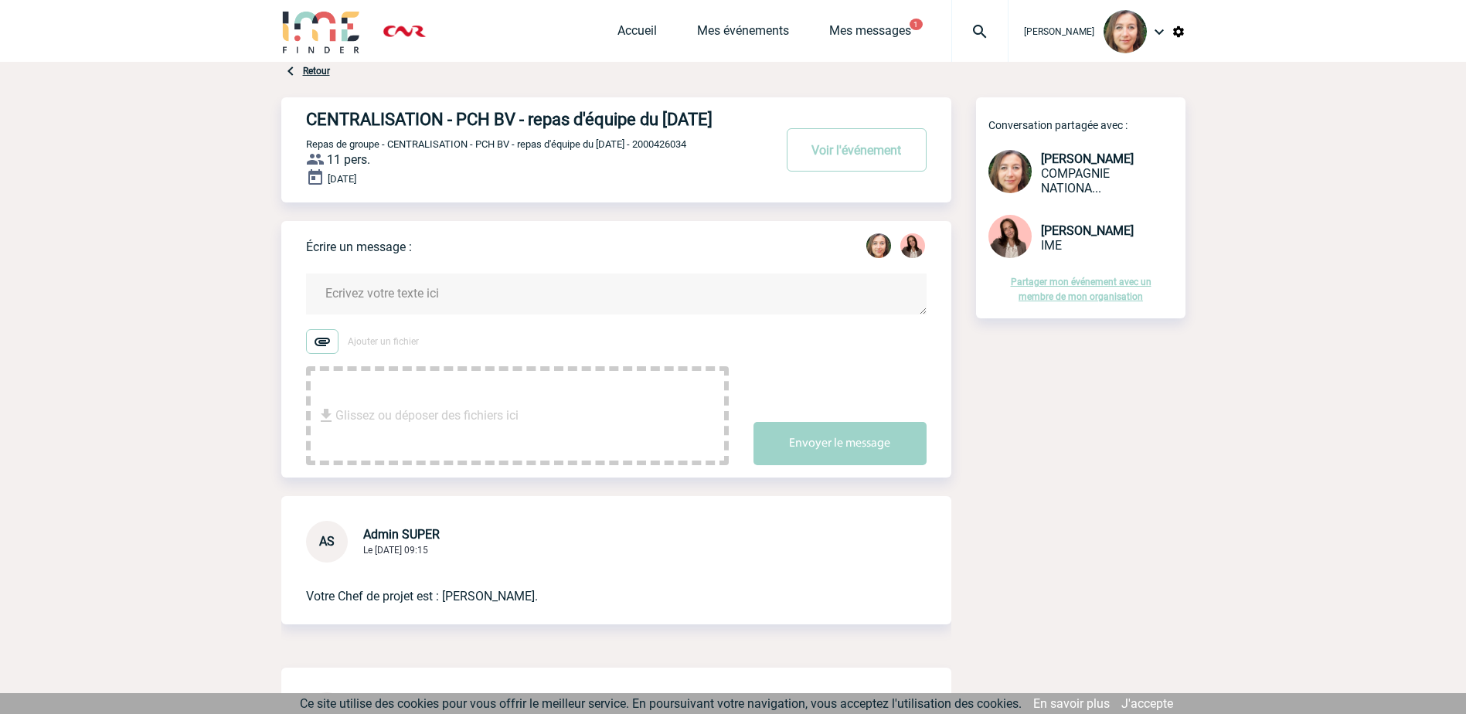
drag, startPoint x: 852, startPoint y: 166, endPoint x: 1002, endPoint y: 206, distance: 155.9
click at [852, 166] on button "Voir l'événement" at bounding box center [857, 149] width 140 height 43
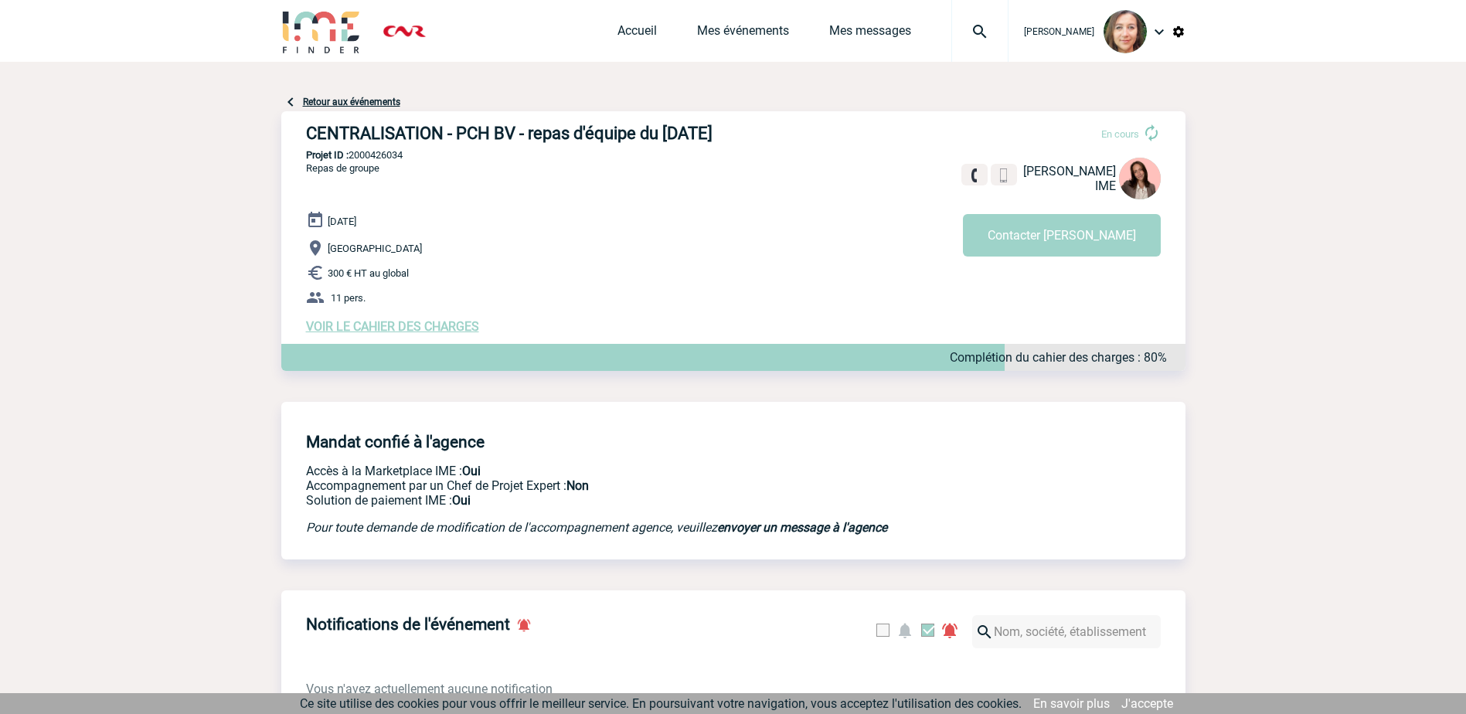
click at [397, 327] on span "VOIR LE CAHIER DES CHARGES" at bounding box center [392, 326] width 173 height 15
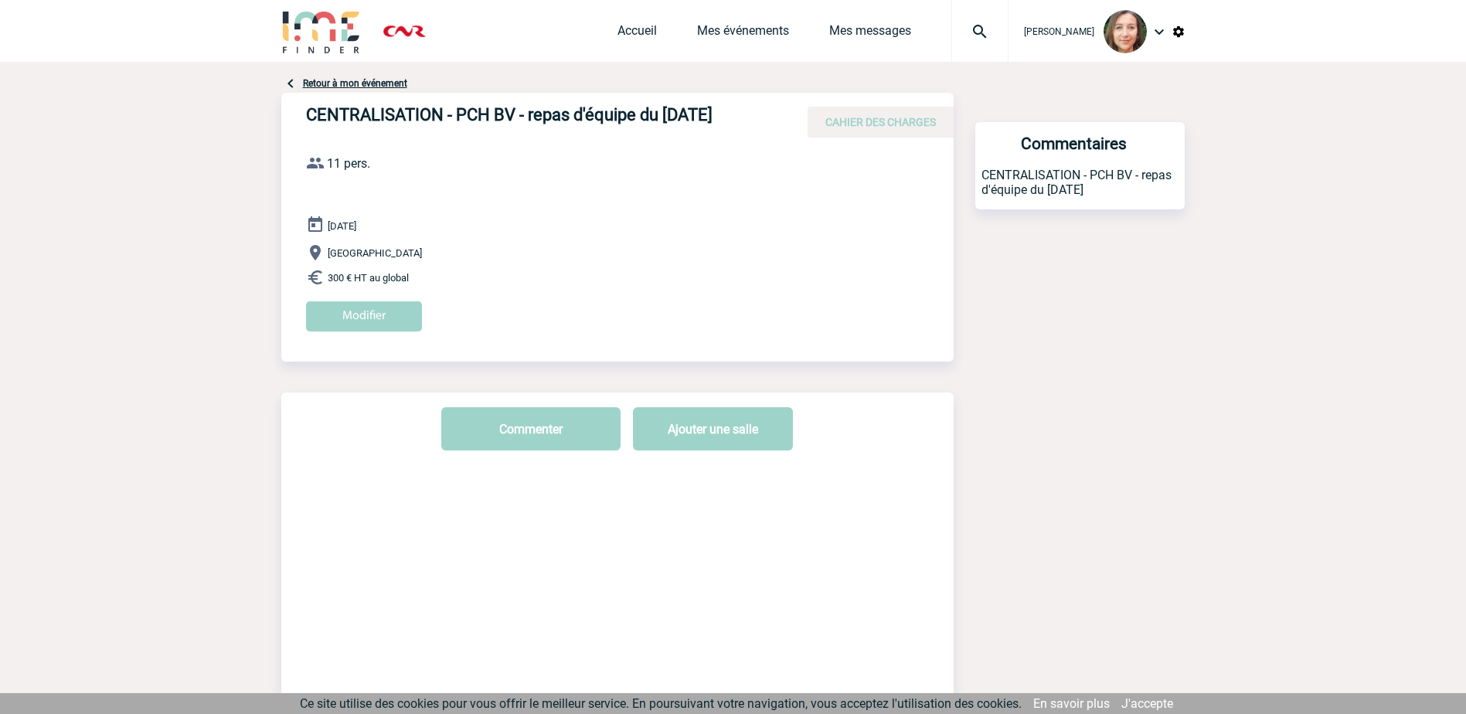
drag, startPoint x: 0, startPoint y: 0, endPoint x: 452, endPoint y: 330, distance: 559.6
click at [452, 330] on div "Modifier" at bounding box center [630, 322] width 648 height 42
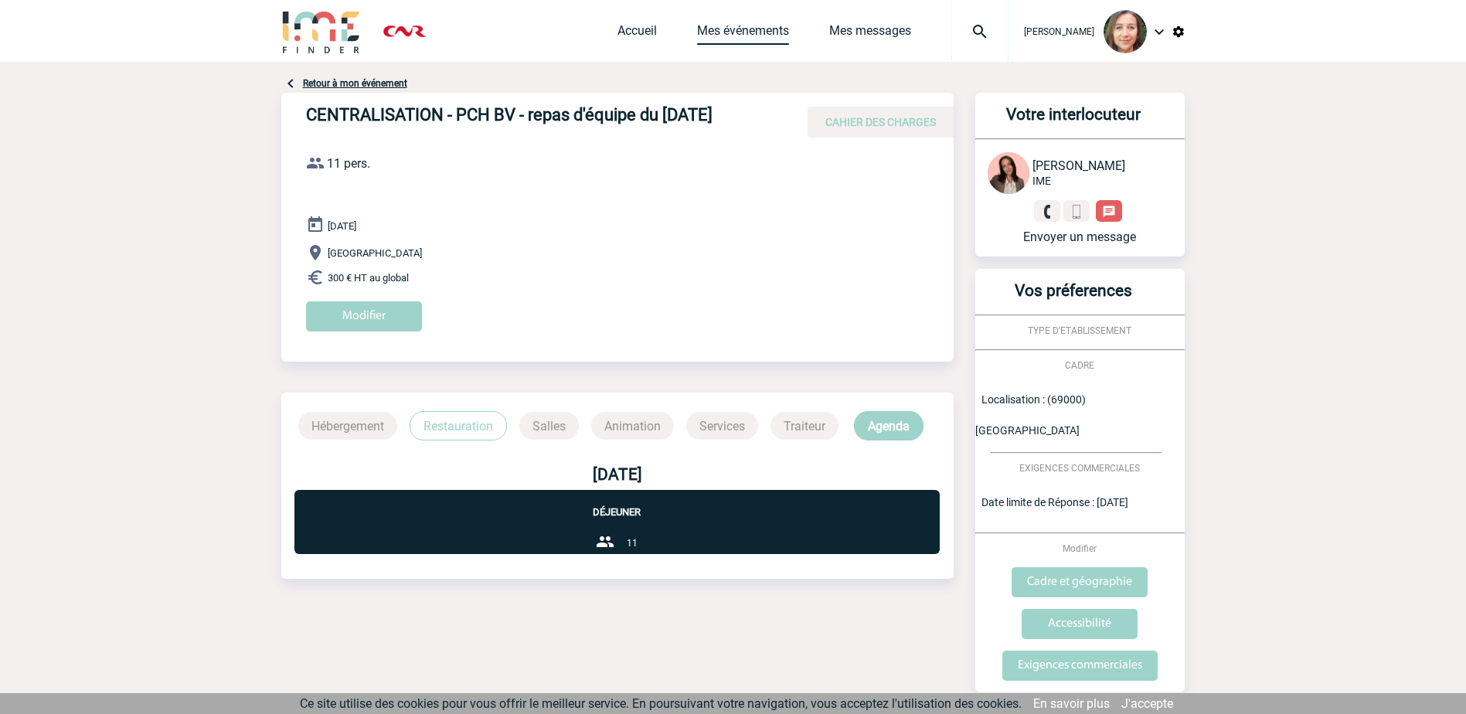
click at [726, 33] on link "Mes événements" at bounding box center [743, 34] width 92 height 22
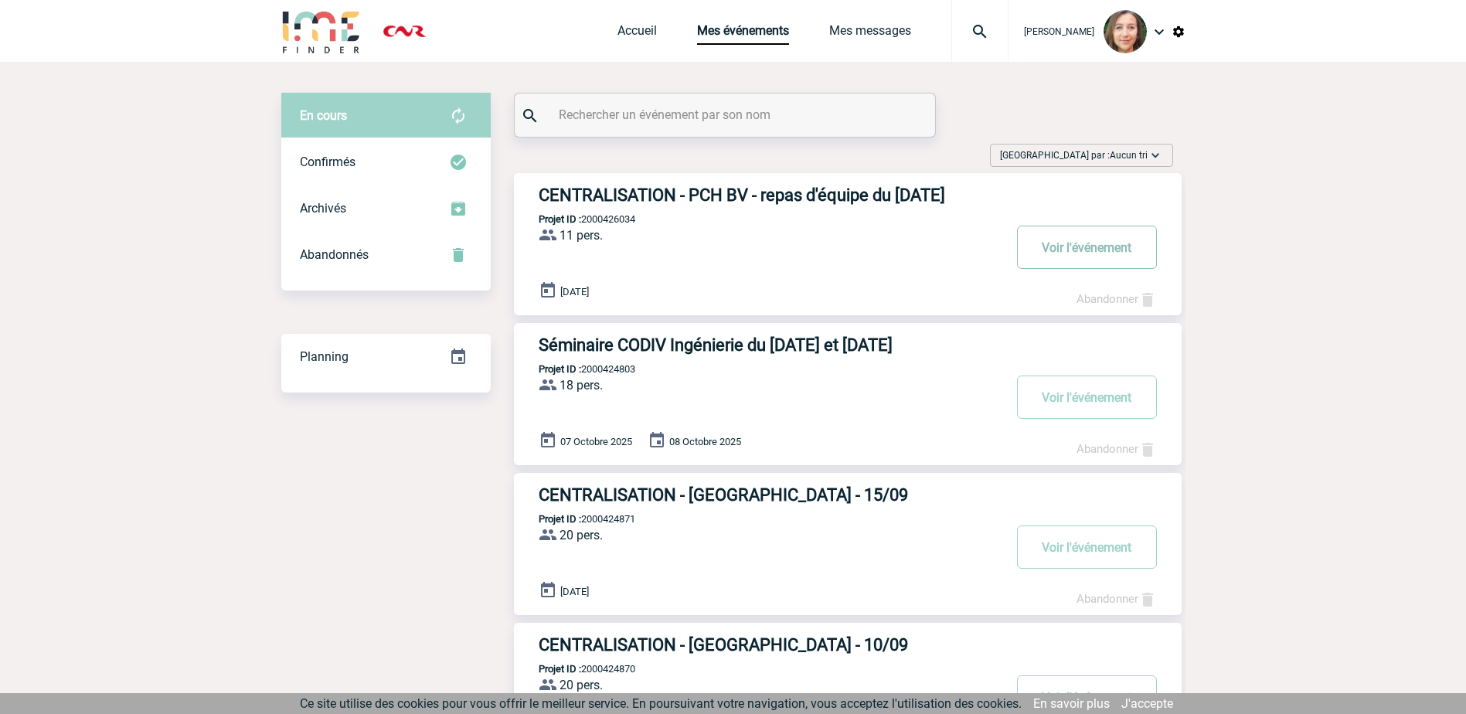
click at [1055, 247] on button "Voir l'événement" at bounding box center [1087, 247] width 140 height 43
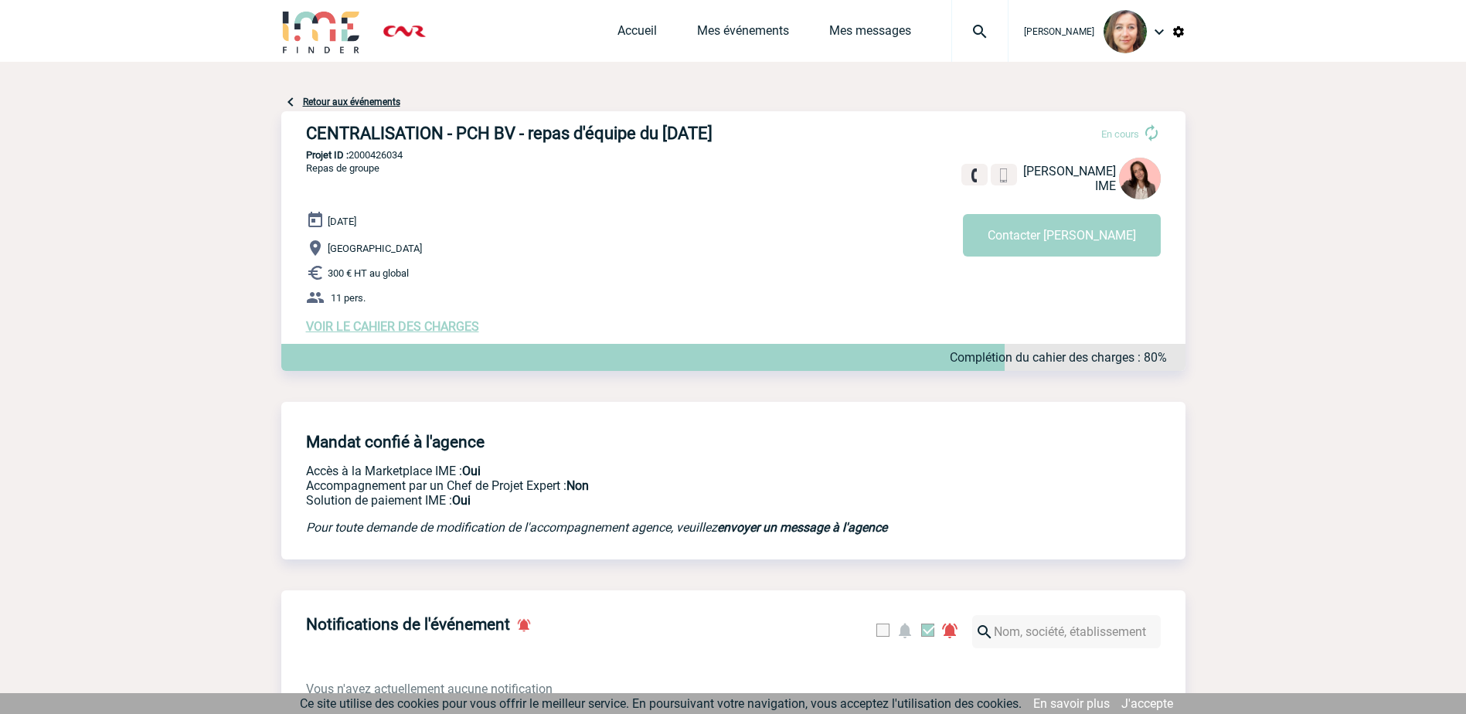
click at [371, 329] on span "VOIR LE CAHIER DES CHARGES" at bounding box center [392, 326] width 173 height 15
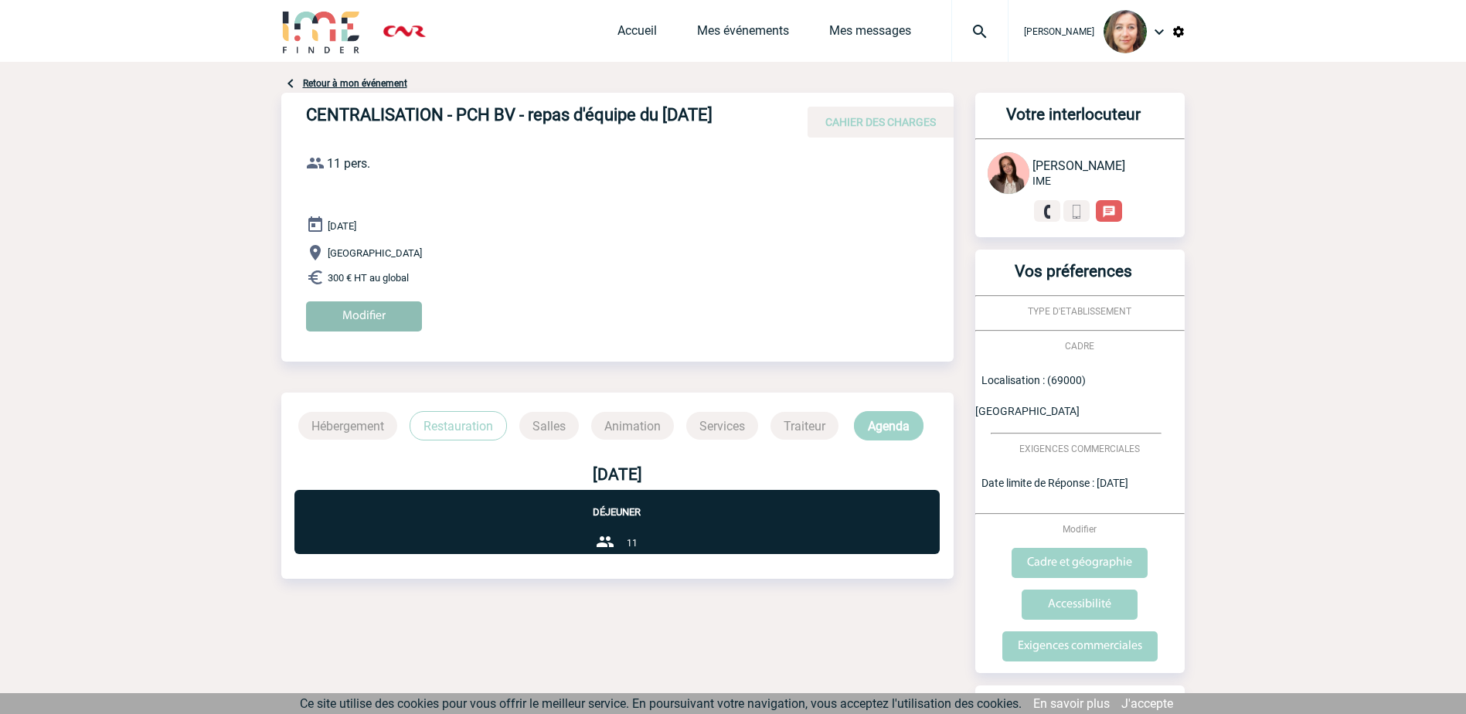
click at [371, 312] on input "Modifier" at bounding box center [364, 316] width 116 height 30
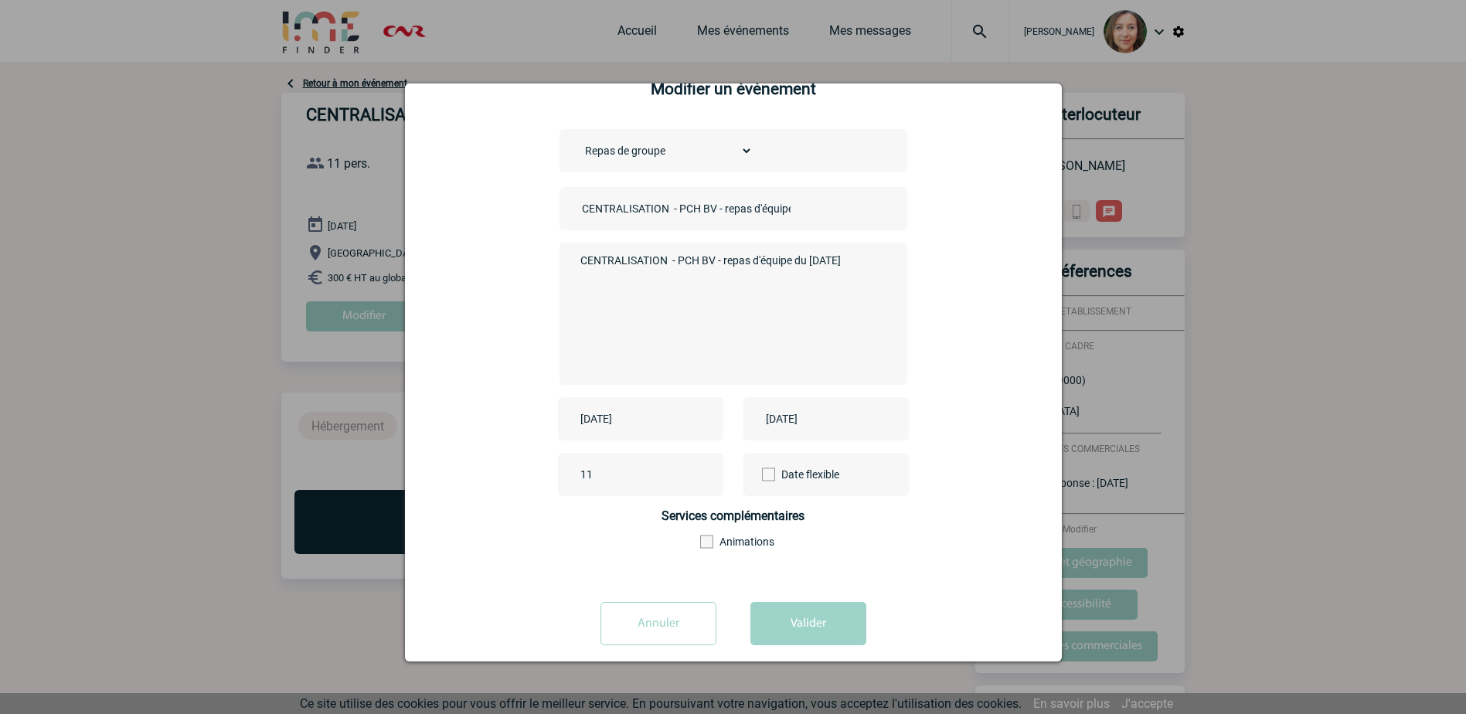
scroll to position [59, 0]
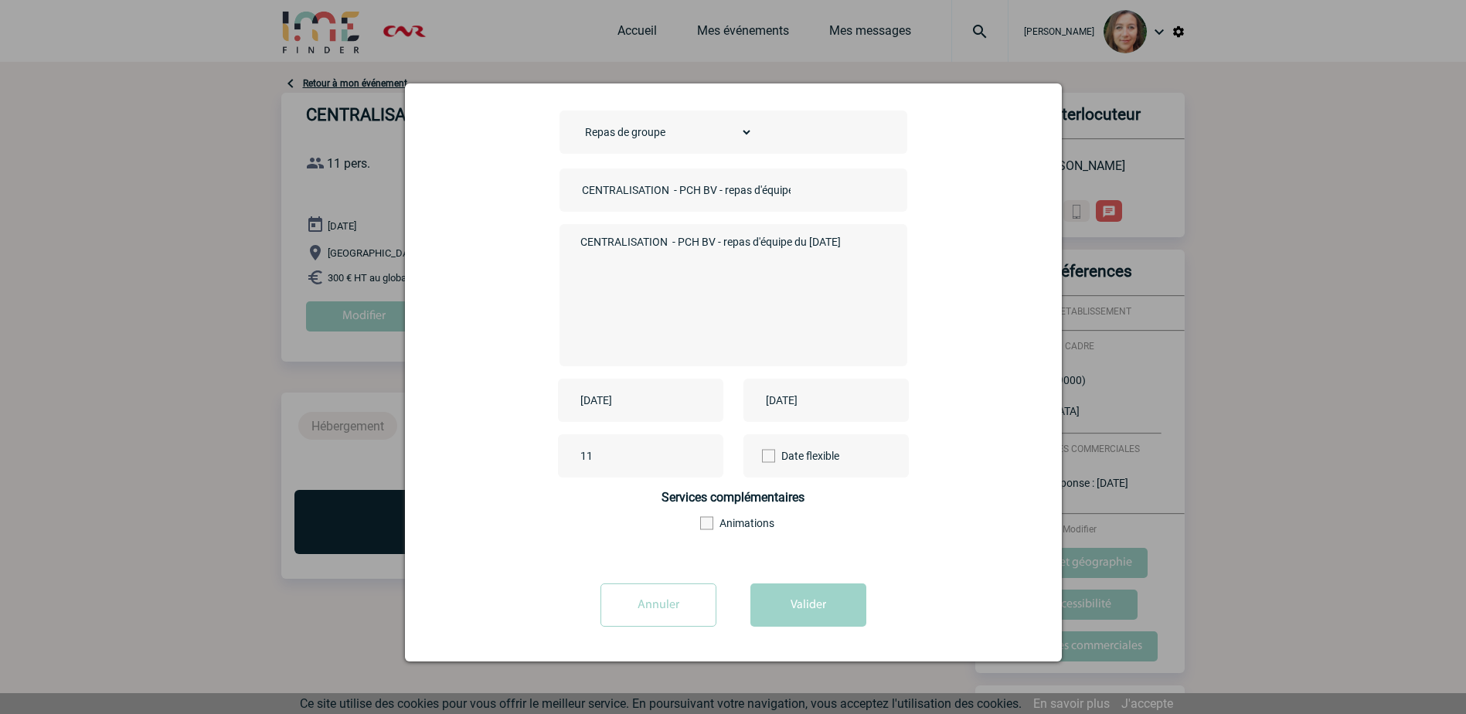
click at [681, 610] on input "Annuler" at bounding box center [658, 604] width 116 height 43
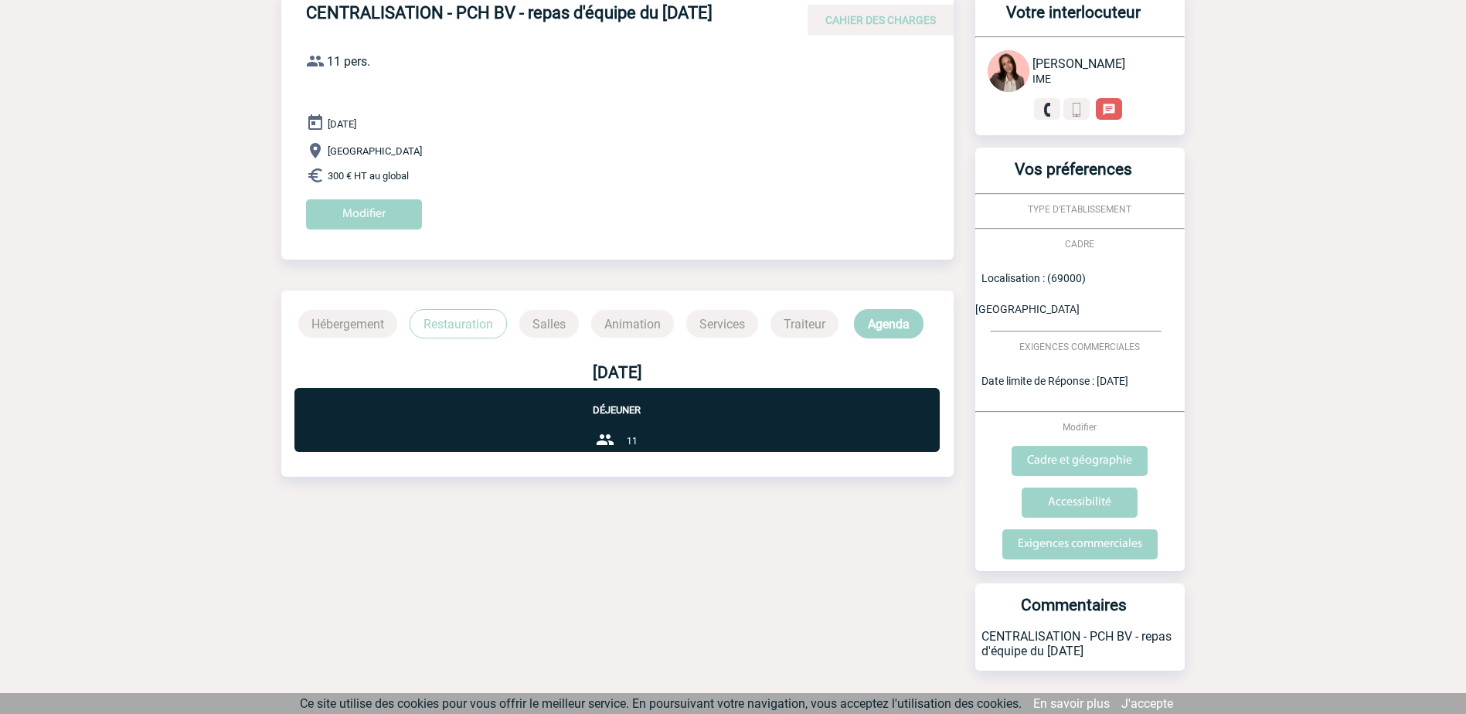
scroll to position [0, 0]
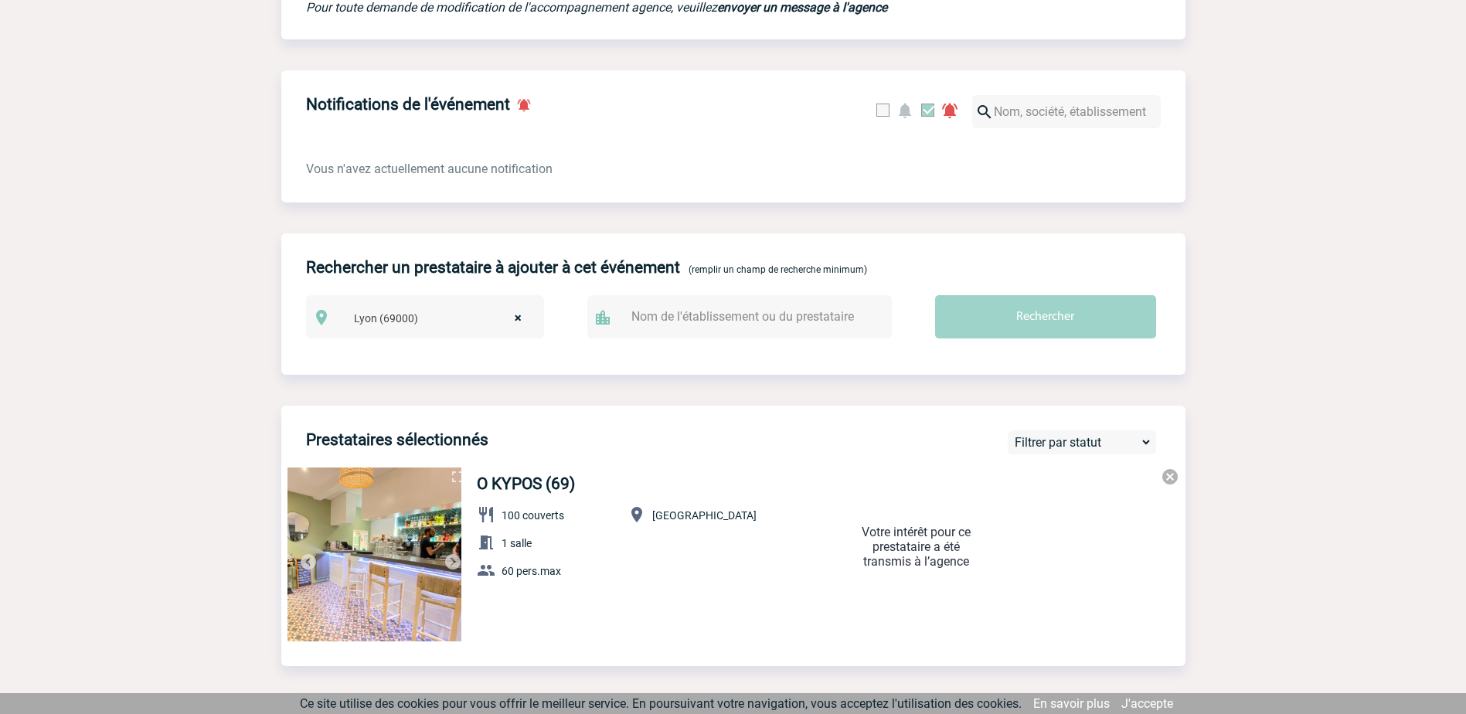
scroll to position [541, 0]
